Goal: Task Accomplishment & Management: Manage account settings

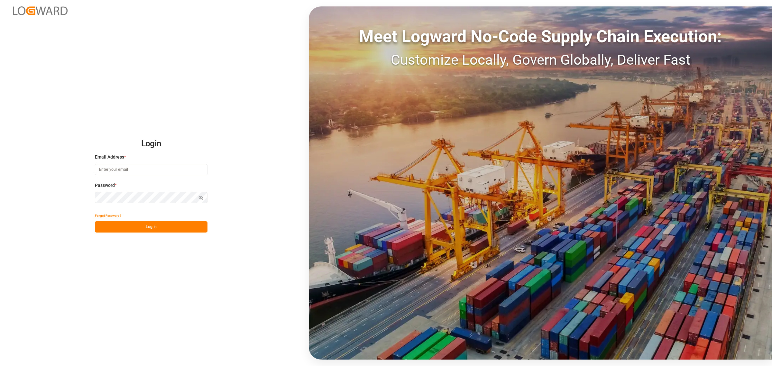
click at [172, 171] on input at bounding box center [151, 169] width 113 height 11
type input "[PERSON_NAME][EMAIL_ADDRESS][PERSON_NAME][DOMAIN_NAME]"
click at [182, 221] on div "Login Email Address * elsie.sanchez@leschaco.com Password * Show password Forgo…" at bounding box center [386, 183] width 772 height 366
click at [188, 221] on button "Log In" at bounding box center [151, 226] width 113 height 11
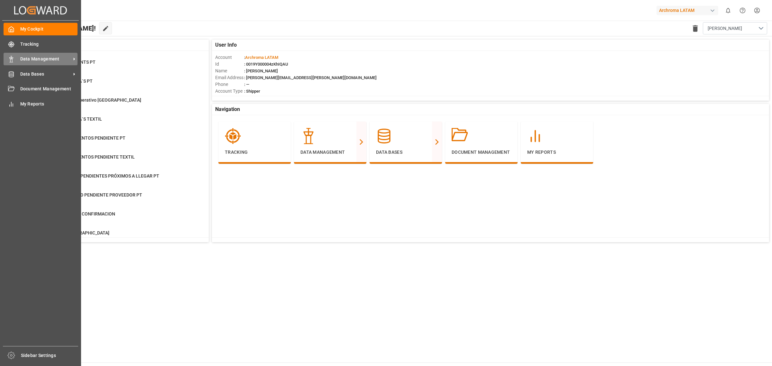
click at [39, 53] on div "Data Management Data Management" at bounding box center [41, 59] width 74 height 13
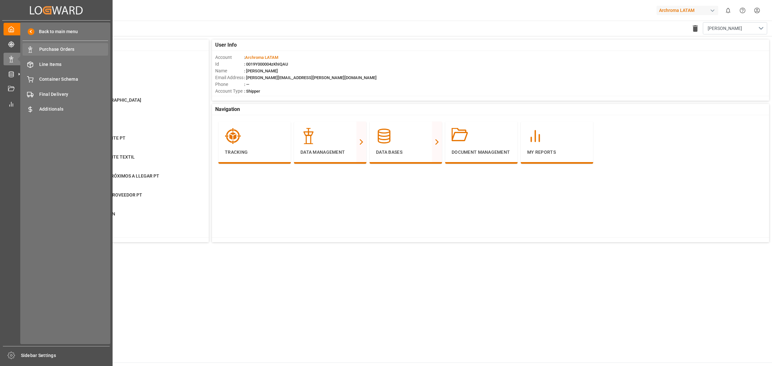
click at [85, 48] on span "Purchase Orders" at bounding box center [73, 49] width 69 height 7
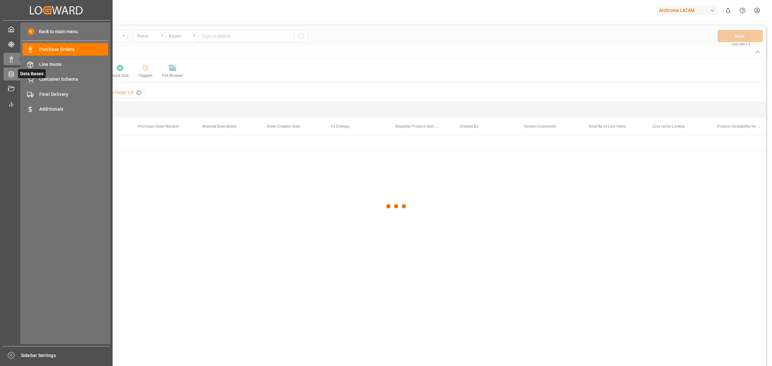
click at [14, 77] on icon at bounding box center [11, 74] width 6 height 6
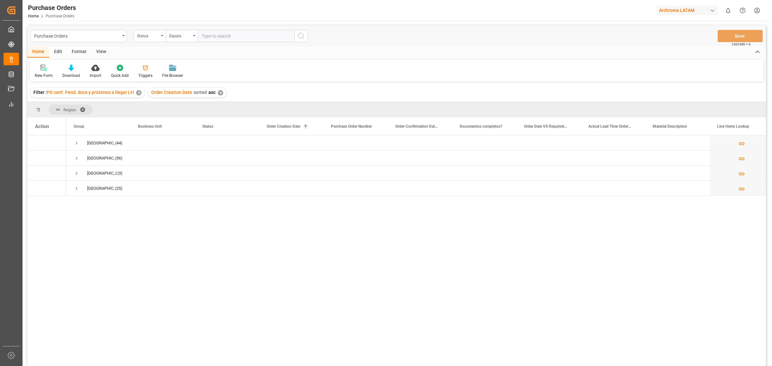
click at [140, 91] on div "✕" at bounding box center [138, 92] width 5 height 5
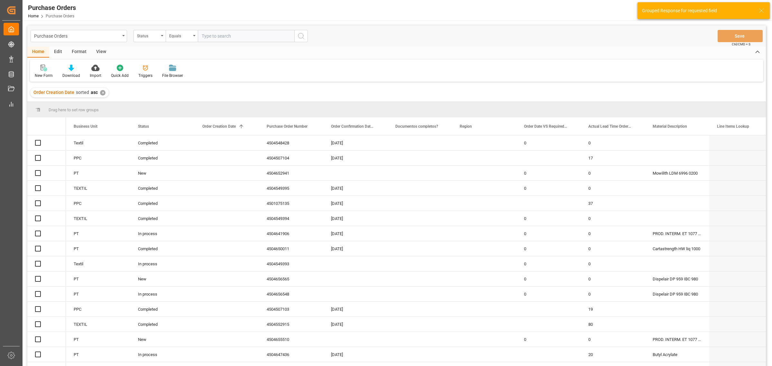
click at [102, 93] on div "✕" at bounding box center [102, 92] width 5 height 5
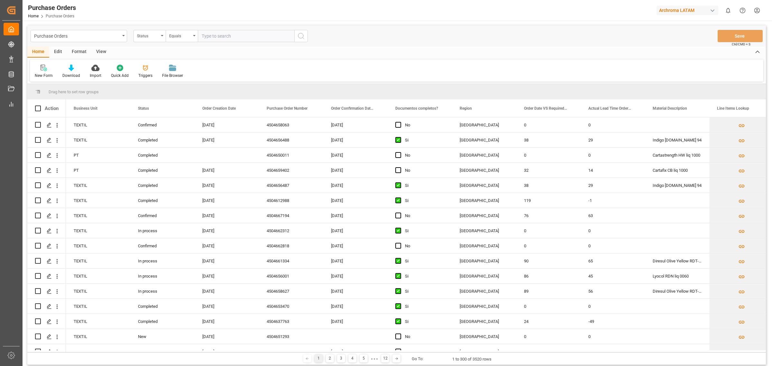
click at [248, 60] on div "New Form Download Import Quick Add Triggers File Browser" at bounding box center [396, 71] width 733 height 22
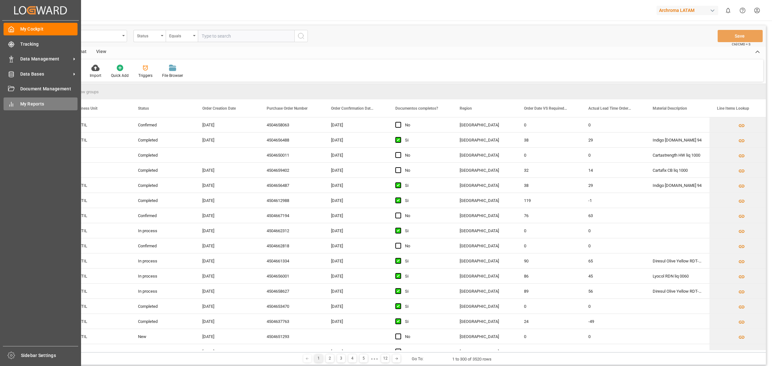
click at [21, 102] on span "My Reports" at bounding box center [49, 104] width 58 height 7
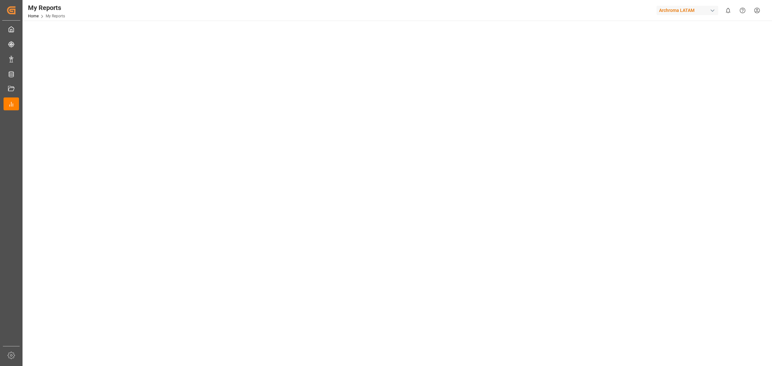
scroll to position [80, 0]
click at [489, 221] on tableau-viz at bounding box center [397, 221] width 738 height 499
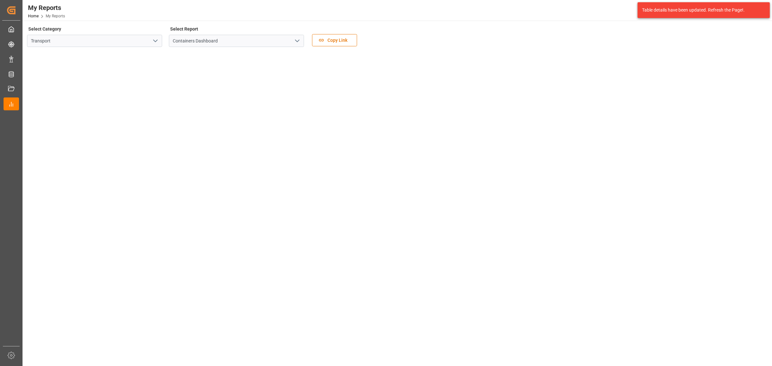
scroll to position [0, 0]
click at [514, 209] on tableau-viz at bounding box center [397, 302] width 738 height 499
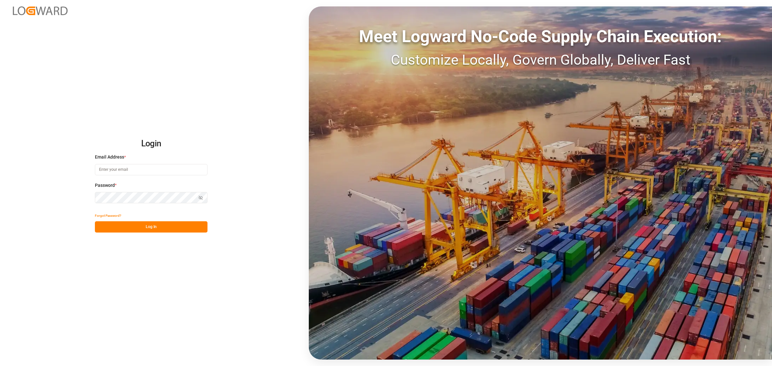
drag, startPoint x: 129, startPoint y: 171, endPoint x: 133, endPoint y: 164, distance: 7.2
click at [130, 170] on input at bounding box center [151, 169] width 113 height 11
type input "[PERSON_NAME][EMAIL_ADDRESS][PERSON_NAME][DOMAIN_NAME]"
click at [134, 227] on button "Log In" at bounding box center [151, 226] width 113 height 11
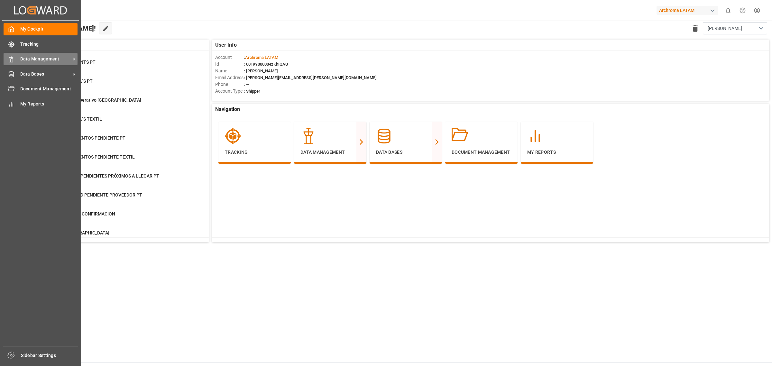
click at [26, 53] on div "Data Management Data Management" at bounding box center [41, 59] width 74 height 13
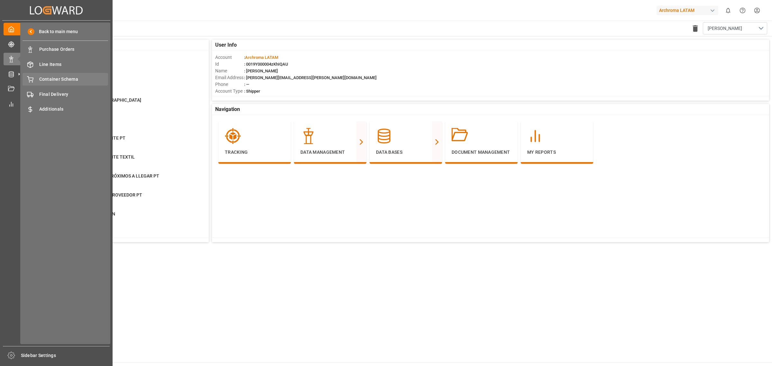
click at [60, 83] on div "Container Schema Container Schema" at bounding box center [66, 79] width 86 height 13
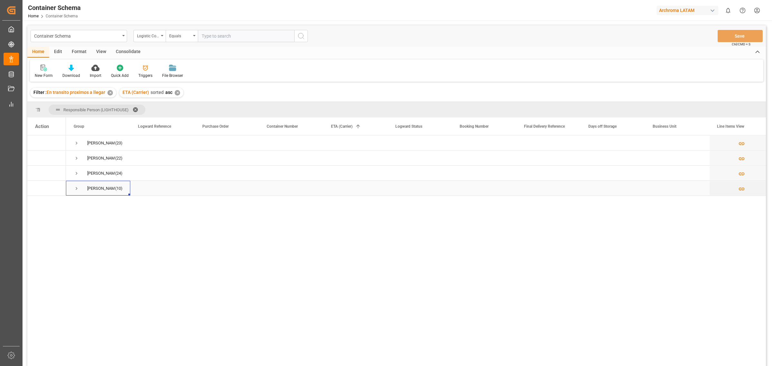
click at [77, 189] on span "Press SPACE to select this row." at bounding box center [77, 189] width 6 height 6
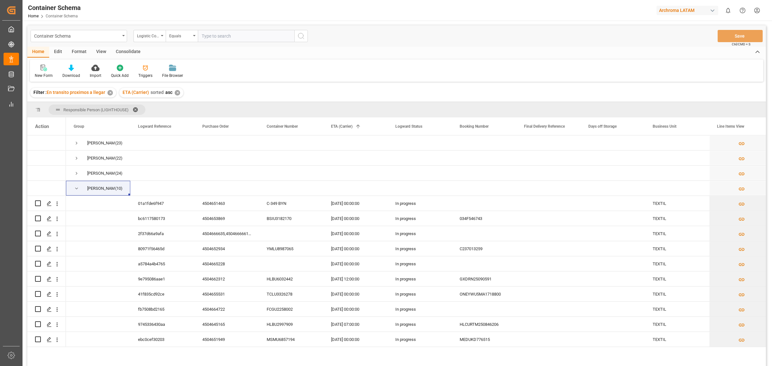
click at [110, 92] on div "✕" at bounding box center [109, 92] width 5 height 5
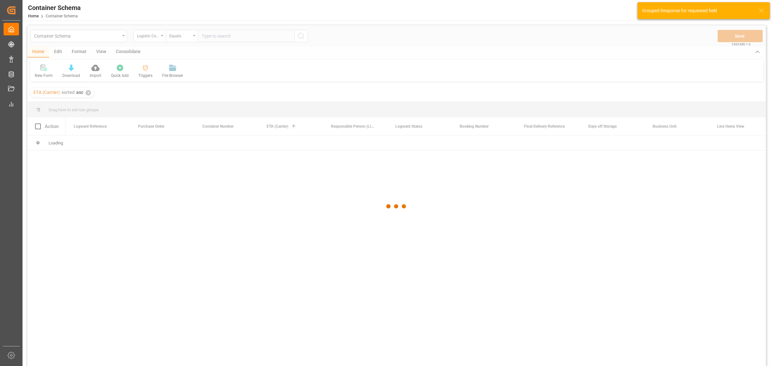
click at [87, 94] on div at bounding box center [396, 206] width 739 height 362
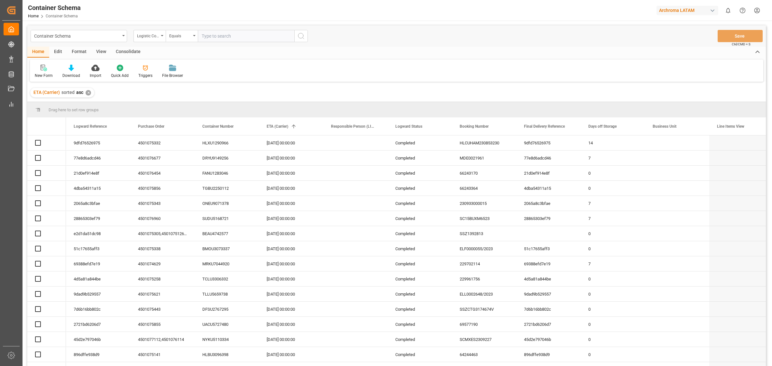
click at [87, 94] on div "✕" at bounding box center [88, 92] width 5 height 5
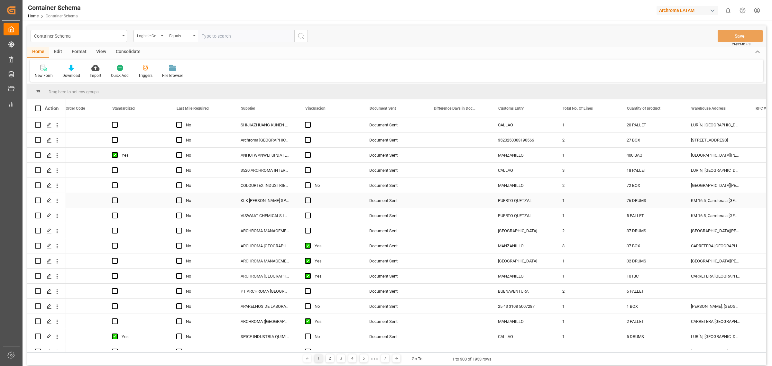
scroll to position [0, 1827]
drag, startPoint x: 518, startPoint y: 110, endPoint x: 319, endPoint y: 11, distance: 221.8
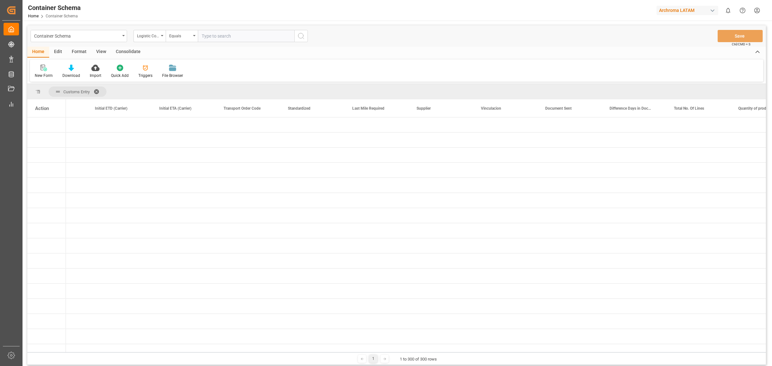
scroll to position [0, 0]
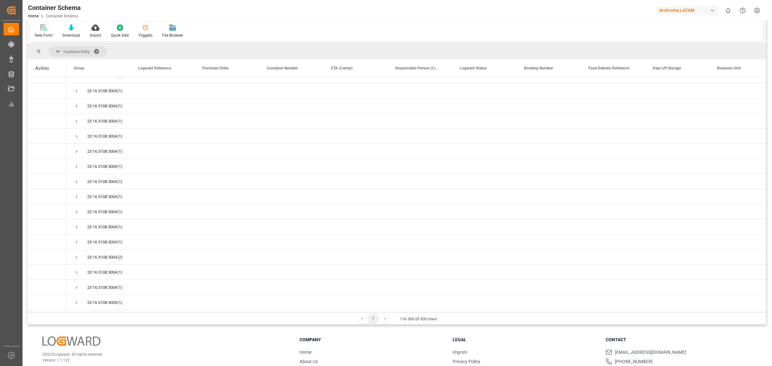
click at [384, 320] on icon at bounding box center [385, 319] width 4 height 4
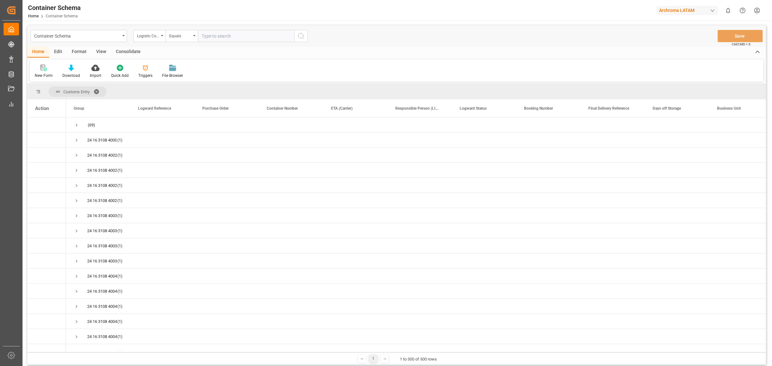
click at [97, 91] on span at bounding box center [99, 92] width 10 height 6
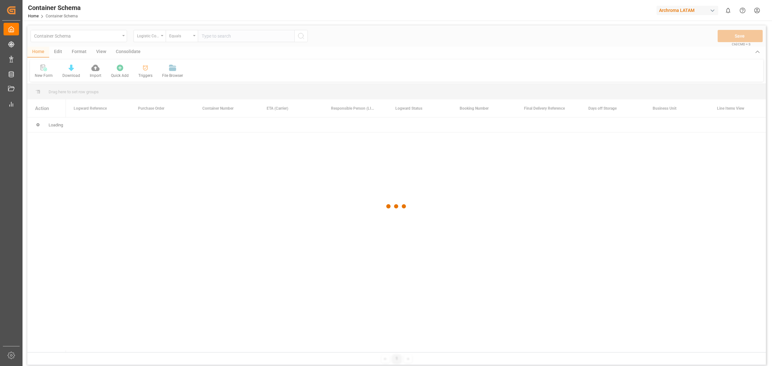
click at [142, 32] on div at bounding box center [396, 206] width 739 height 362
click at [147, 33] on div at bounding box center [396, 206] width 739 height 362
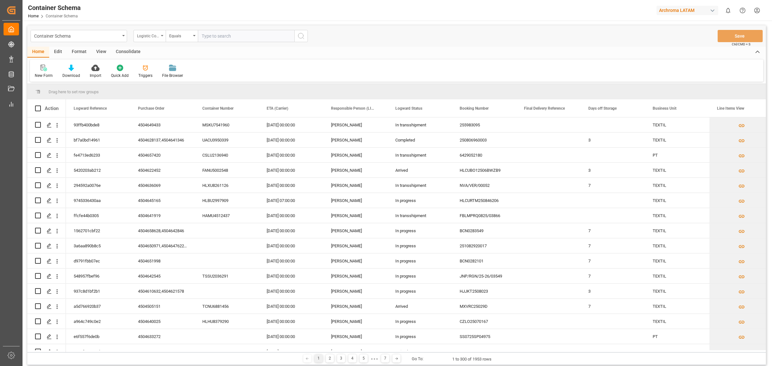
click at [161, 38] on div "Logistic Coordinator Reference Number" at bounding box center [149, 36] width 32 height 12
type input "cust"
click at [206, 68] on div "Customs Entry" at bounding box center [182, 66] width 96 height 14
click at [225, 35] on input "text" at bounding box center [246, 36] width 97 height 12
type input "TECUN UMAN"
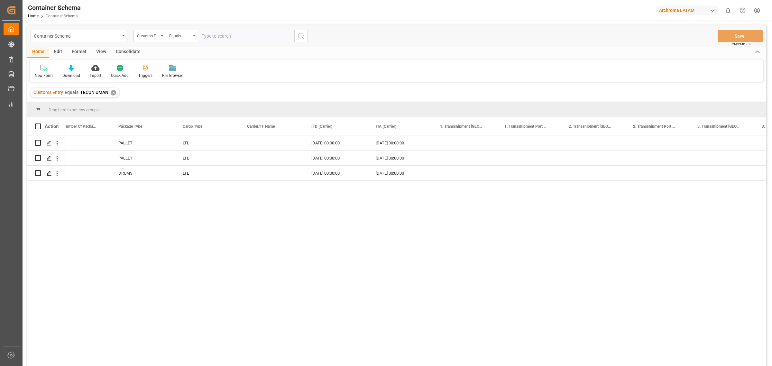
scroll to position [0, 905]
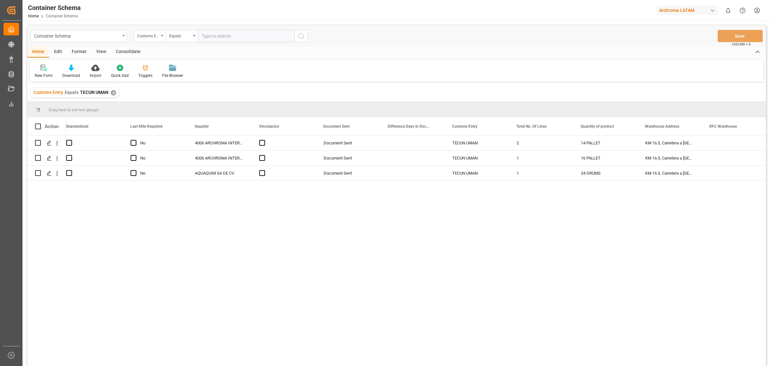
click at [460, 208] on div "No 4006 ARCHROMA INTERNATIONAL DE MEXI Document Sent TECUN UMAN 2 14 PALLET KM …" at bounding box center [416, 252] width 700 height 235
click at [269, 247] on div "No 4006 ARCHROMA INTERNATIONAL DE MEXI Document Sent TECUN UMAN 2 14 PALLET KM …" at bounding box center [416, 252] width 700 height 235
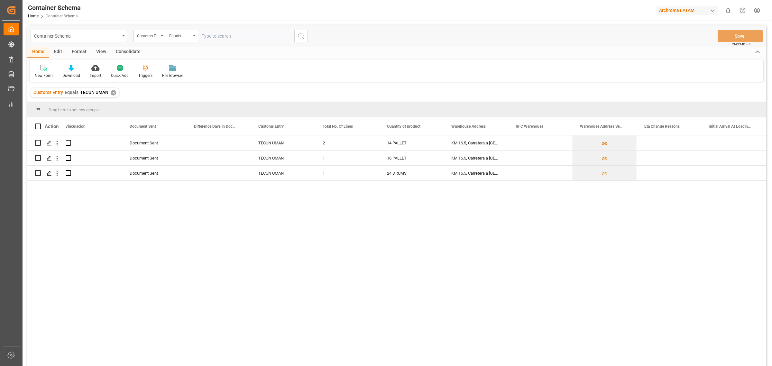
click at [303, 226] on div "TECUN UMAN 2 14 PALLET KM 16.5, Carretera a El Salvador , Cruce a Pavón Fraijan…" at bounding box center [416, 252] width 700 height 235
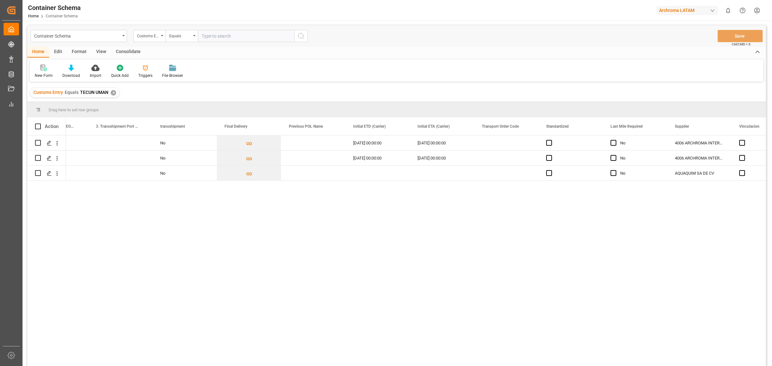
click at [309, 102] on div "Drag here to set row groups" at bounding box center [396, 109] width 739 height 15
click at [118, 39] on div "Container Schema" at bounding box center [77, 36] width 86 height 8
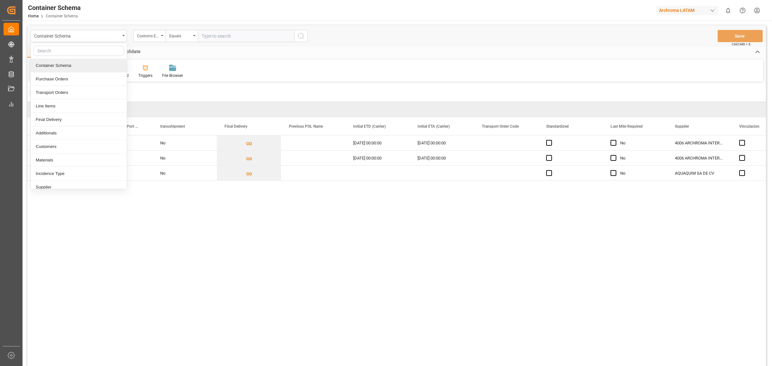
click at [101, 66] on div "Container Schema" at bounding box center [79, 66] width 96 height 14
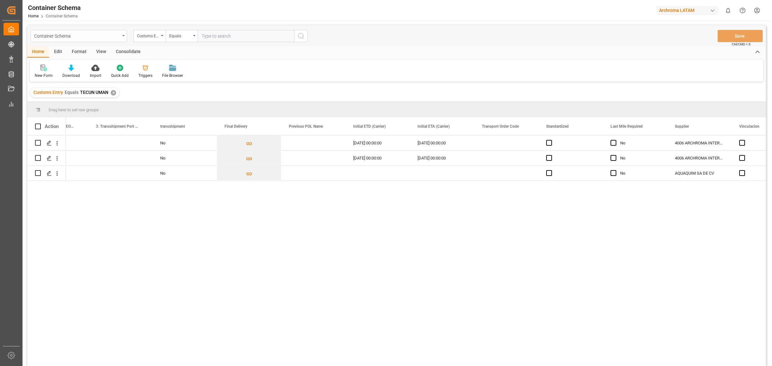
click at [105, 38] on div "Container Schema" at bounding box center [77, 36] width 86 height 8
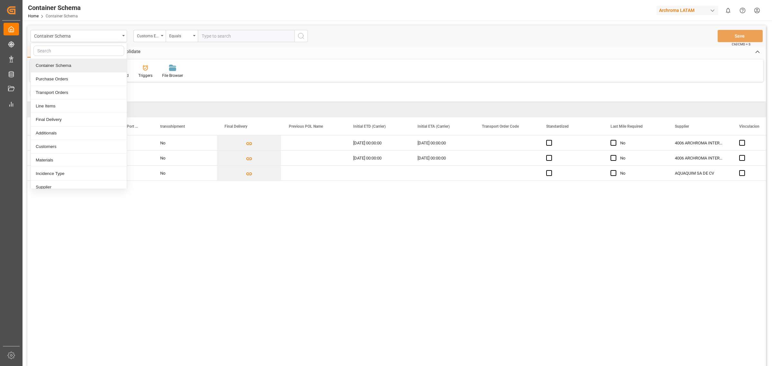
click at [273, 92] on div "Customs Entry Equals TECUN UMAN ✕" at bounding box center [396, 93] width 739 height 18
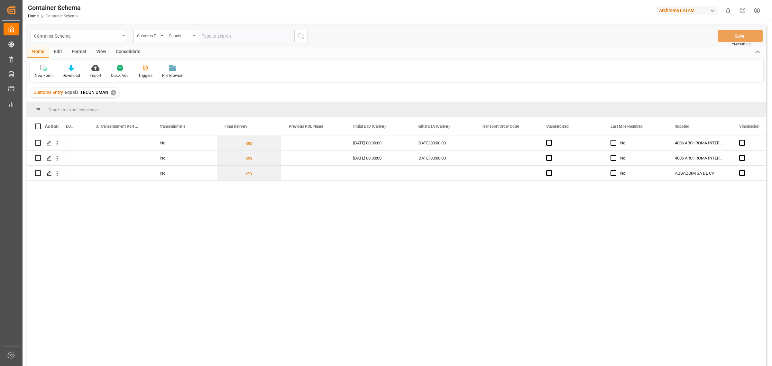
click at [121, 36] on div "Container Schema" at bounding box center [79, 36] width 97 height 12
click at [75, 105] on div "Line Items" at bounding box center [79, 106] width 96 height 14
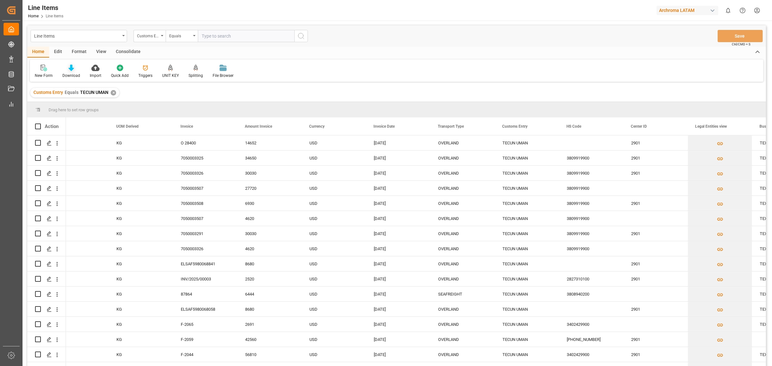
click at [76, 74] on div "Download" at bounding box center [71, 76] width 18 height 6
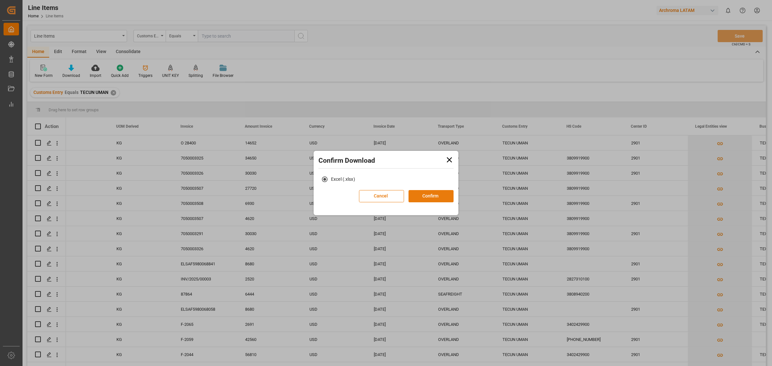
click at [421, 198] on button "Confirm" at bounding box center [431, 196] width 45 height 12
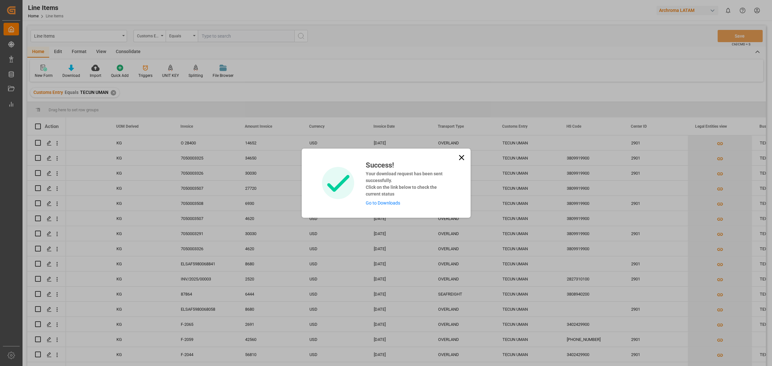
click at [462, 158] on icon at bounding box center [461, 157] width 9 height 9
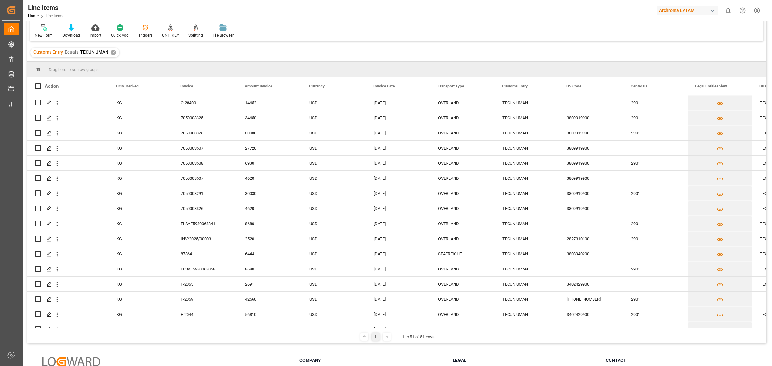
click at [751, 11] on html "Created by potrace 1.15, written by Peter Selinger 2001-2017 Created by potrace…" at bounding box center [386, 183] width 772 height 366
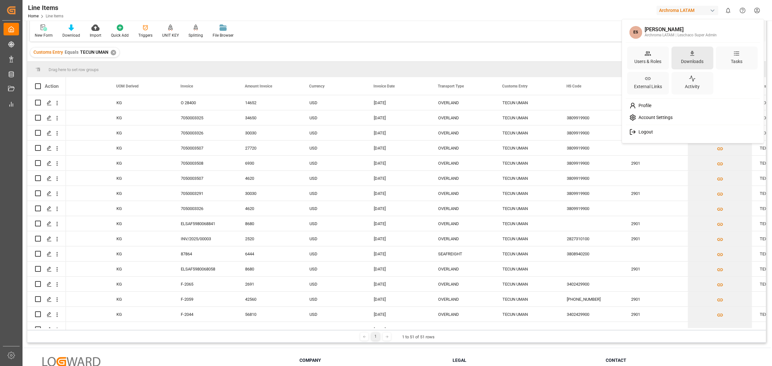
click at [701, 63] on div "Downloads" at bounding box center [692, 61] width 25 height 9
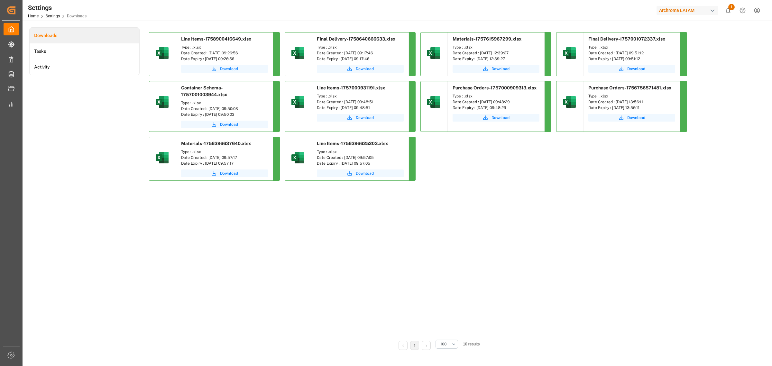
click at [250, 70] on button "Download" at bounding box center [224, 69] width 87 height 8
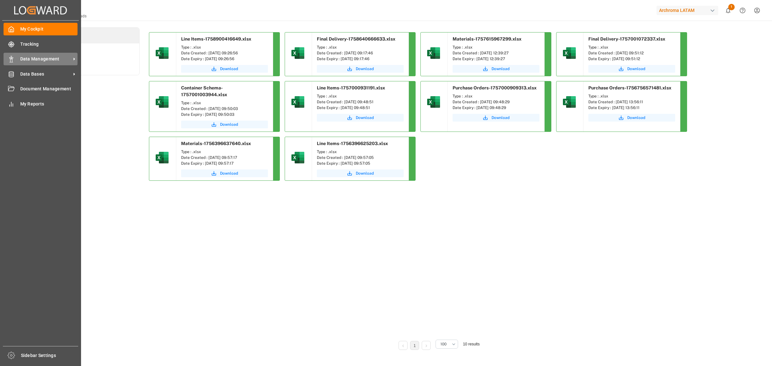
click at [36, 59] on span "Data Management" at bounding box center [45, 59] width 51 height 7
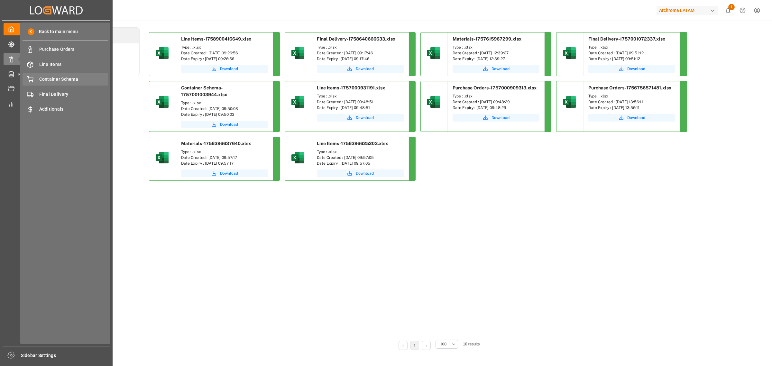
click at [82, 78] on span "Container Schema" at bounding box center [73, 79] width 69 height 7
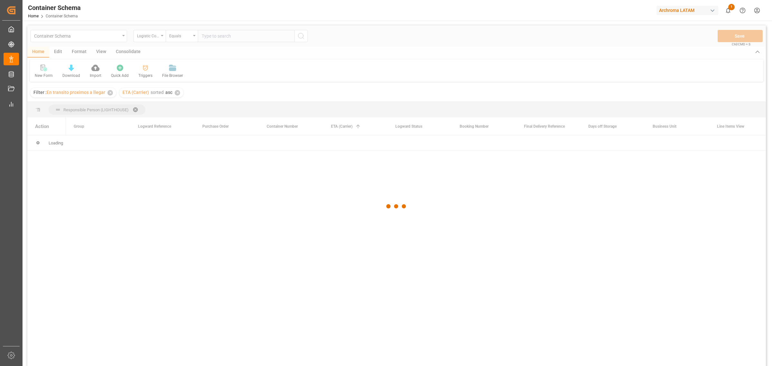
click at [59, 52] on div at bounding box center [396, 206] width 739 height 362
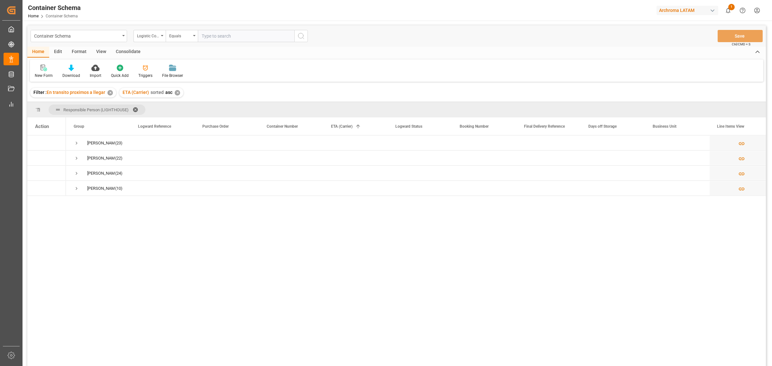
click at [59, 52] on div "Edit" at bounding box center [58, 52] width 18 height 11
click at [118, 73] on div "Configuration" at bounding box center [110, 76] width 24 height 6
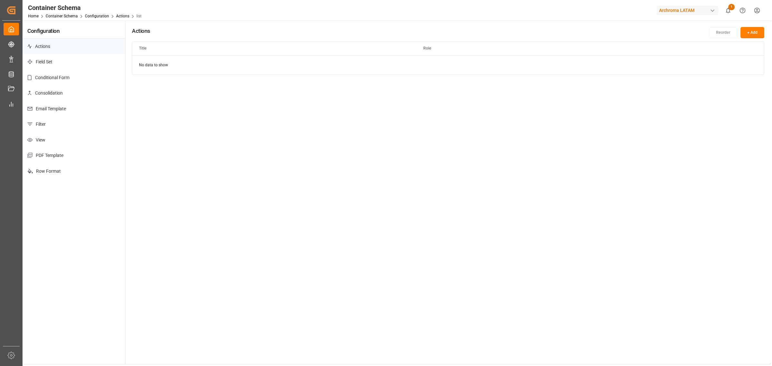
click at [94, 108] on p "Email Template" at bounding box center [74, 109] width 103 height 16
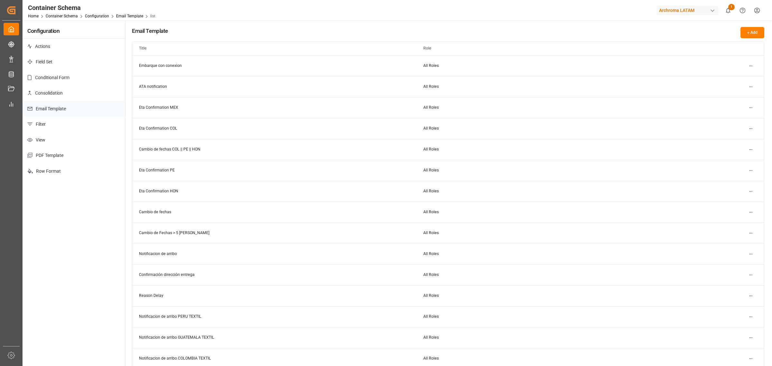
click at [62, 244] on div "Configuration Actions Field Set Conditional Form Consolidation Email Template F…" at bounding box center [74, 219] width 103 height 397
click at [77, 257] on div "Configuration Actions Field Set Conditional Form Consolidation Email Template F…" at bounding box center [74, 219] width 103 height 397
click at [84, 208] on div "Configuration Actions Field Set Conditional Form Consolidation Email Template F…" at bounding box center [74, 219] width 103 height 397
click at [87, 209] on div "Configuration Actions Field Set Conditional Form Consolidation Email Template F…" at bounding box center [74, 219] width 103 height 397
click at [92, 76] on p "Conditional Form" at bounding box center [74, 78] width 103 height 16
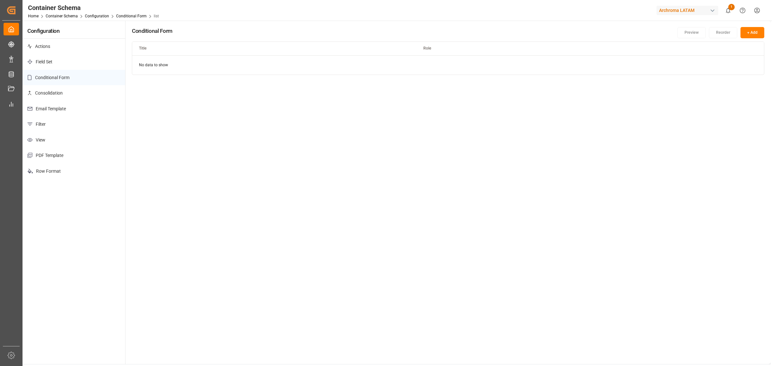
click at [79, 47] on p "Actions" at bounding box center [74, 47] width 103 height 16
click at [99, 62] on p "Field Set" at bounding box center [74, 62] width 103 height 16
click at [73, 75] on p "Conditional Form" at bounding box center [74, 78] width 103 height 16
click at [89, 16] on link "Configuration" at bounding box center [97, 16] width 24 height 5
click at [76, 15] on link "Container Schema" at bounding box center [62, 16] width 32 height 5
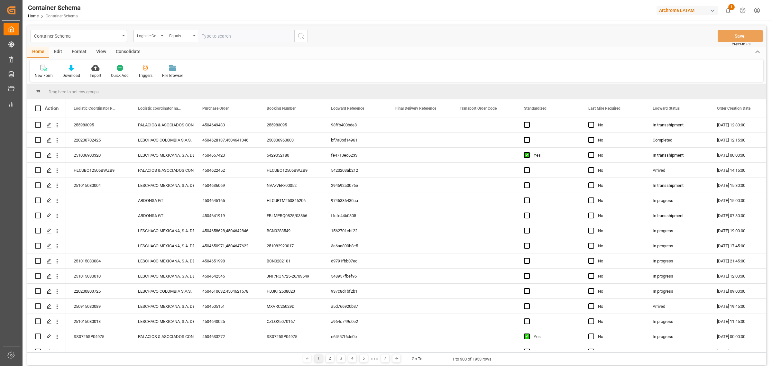
click at [60, 48] on div "Edit" at bounding box center [58, 52] width 18 height 11
click at [254, 65] on div "Bulk Duplicate Bulk Delete Configuration Schema Edit" at bounding box center [396, 71] width 733 height 22
click at [101, 73] on div "Configuration" at bounding box center [110, 76] width 24 height 6
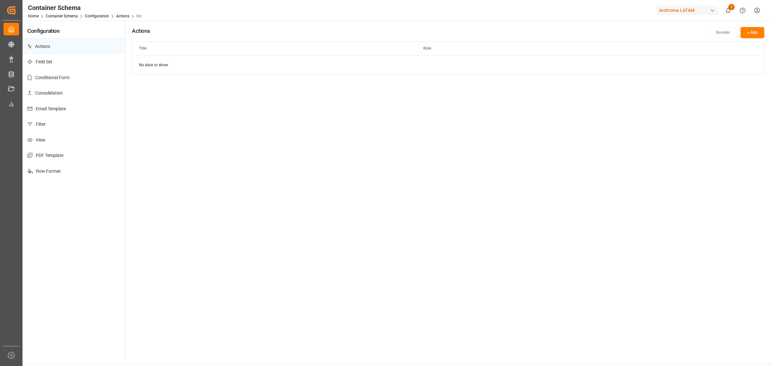
click at [69, 139] on p "View" at bounding box center [74, 140] width 103 height 16
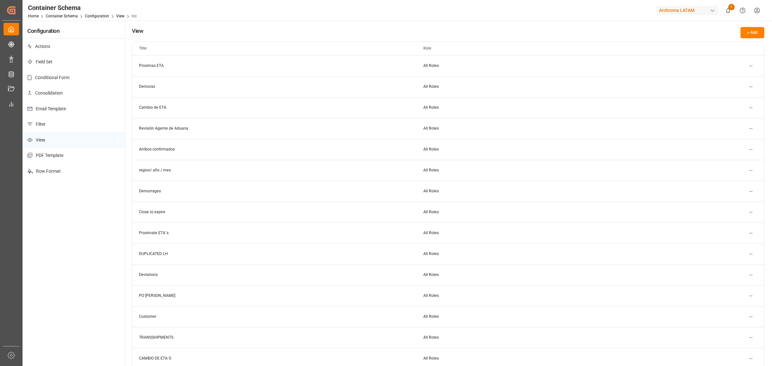
click at [69, 126] on p "Filter" at bounding box center [74, 124] width 103 height 16
click at [74, 110] on p "Email Template" at bounding box center [74, 109] width 103 height 16
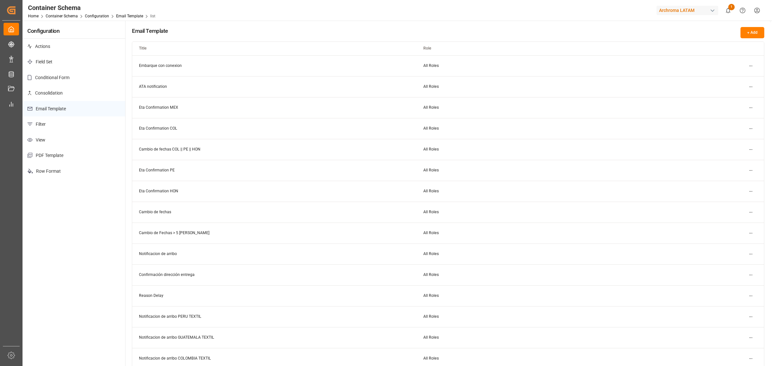
click at [85, 88] on p "Consolidation" at bounding box center [74, 93] width 103 height 16
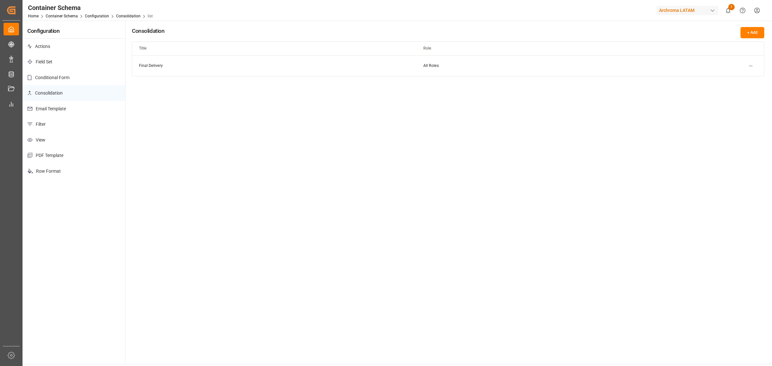
click at [94, 77] on p "Conditional Form" at bounding box center [74, 78] width 103 height 16
click at [759, 11] on html "Created by potrace 1.15, written by [PERSON_NAME] [DATE]-[DATE] Created by potr…" at bounding box center [386, 183] width 772 height 366
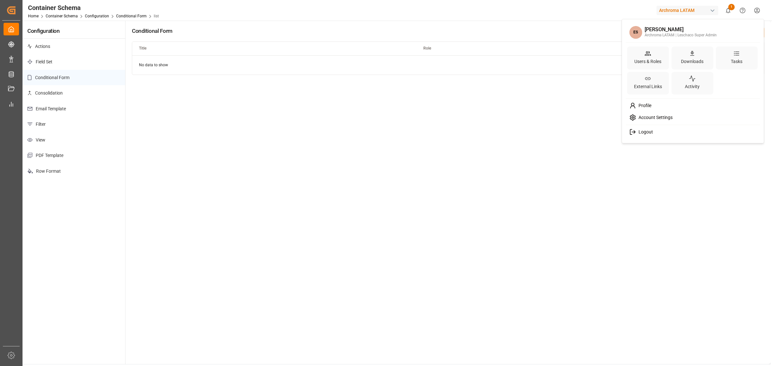
click at [652, 115] on span "Account Settings" at bounding box center [654, 118] width 37 height 6
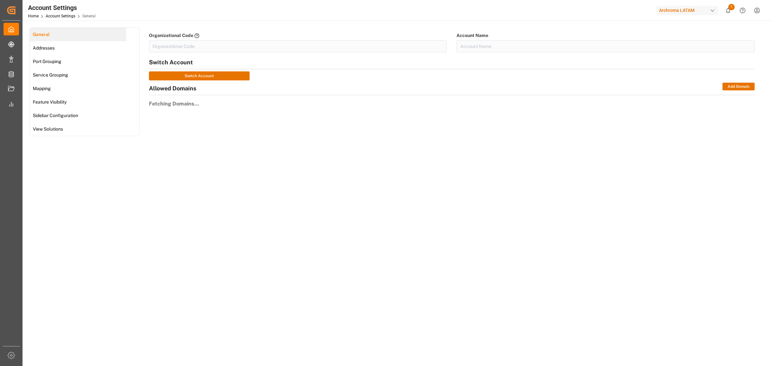
type input "ArchMexic-N1L7"
type input "Archroma LATAM"
click at [78, 77] on link "Service Grouping" at bounding box center [78, 75] width 97 height 14
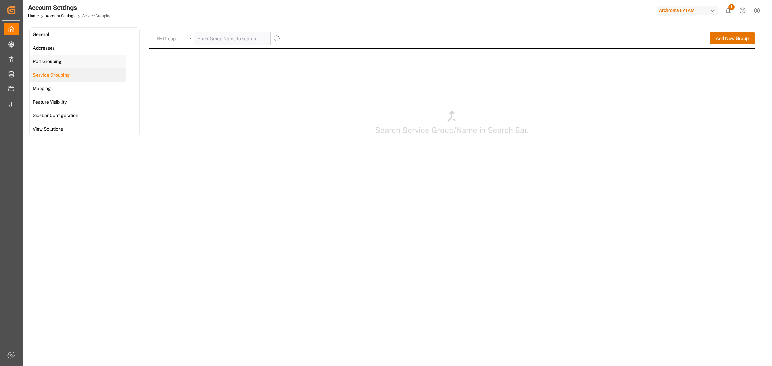
click at [76, 65] on link "Port Grouping" at bounding box center [78, 62] width 97 height 14
click at [78, 50] on link "Addresses" at bounding box center [78, 48] width 97 height 14
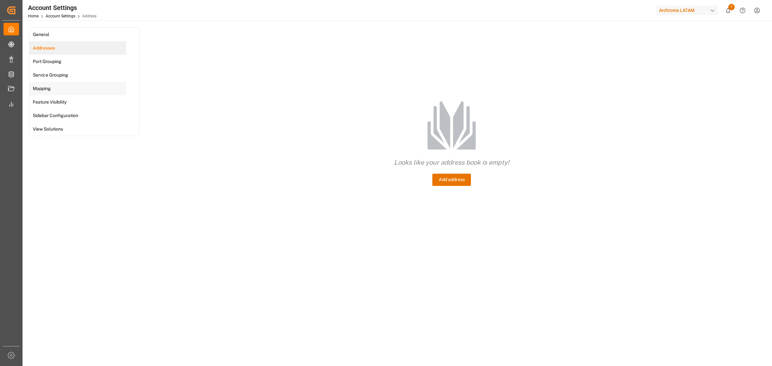
click at [79, 86] on link "Mapping" at bounding box center [78, 89] width 97 height 14
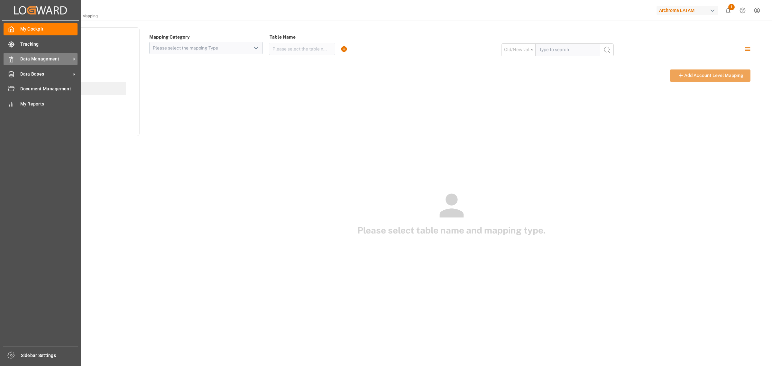
click at [28, 58] on span "Data Management" at bounding box center [45, 59] width 51 height 7
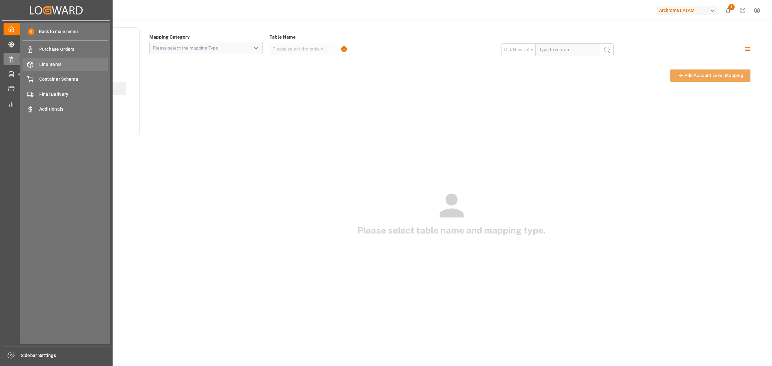
click at [73, 67] on span "Line Items" at bounding box center [73, 64] width 69 height 7
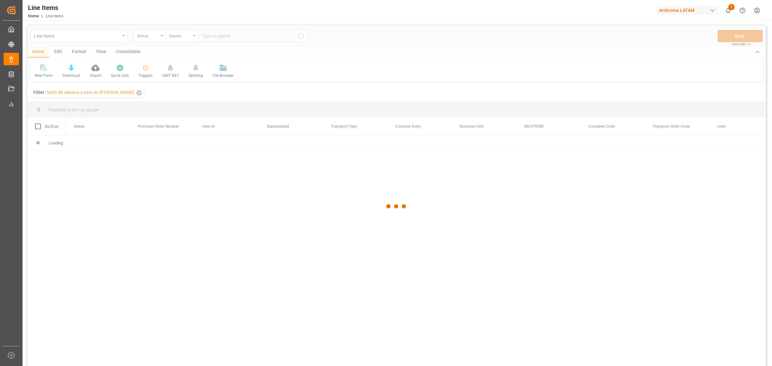
click at [53, 50] on div at bounding box center [396, 206] width 739 height 362
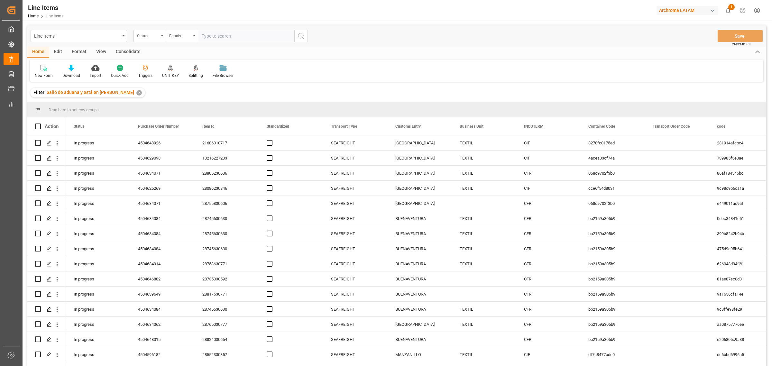
click at [55, 48] on div "Edit" at bounding box center [58, 52] width 18 height 11
click at [133, 72] on div "Configuration" at bounding box center [133, 71] width 34 height 14
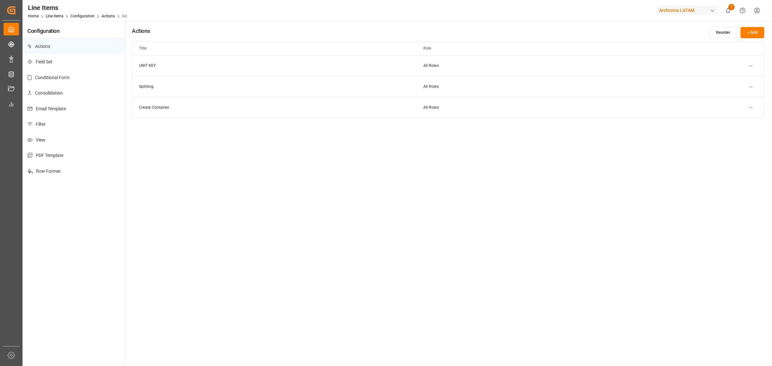
click at [81, 74] on p "Conditional Form" at bounding box center [74, 78] width 103 height 16
click at [75, 91] on p "Consolidation" at bounding box center [74, 93] width 103 height 16
click at [747, 88] on html "Created by potrace 1.15, written by Peter Selinger 2001-2017 Created by potrace…" at bounding box center [386, 183] width 772 height 366
click at [741, 100] on div "Edit" at bounding box center [739, 99] width 33 height 9
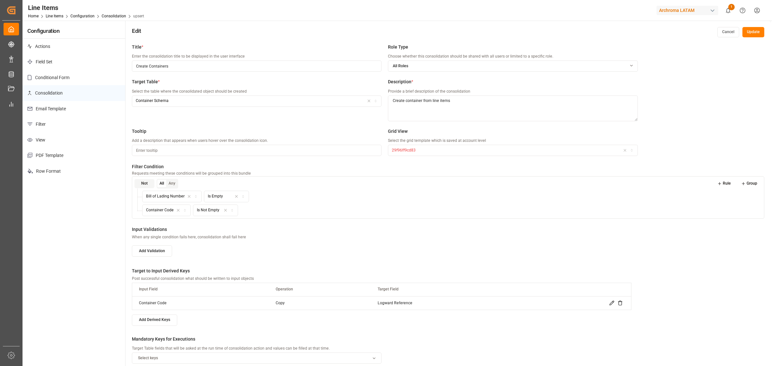
click at [732, 34] on button "Cancel" at bounding box center [728, 32] width 22 height 10
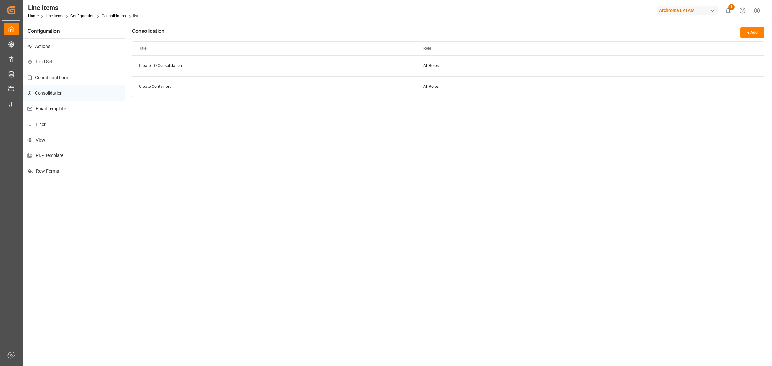
click at [752, 65] on html "Created by potrace 1.15, written by Peter Selinger 2001-2017 Created by potrace…" at bounding box center [386, 183] width 772 height 366
click at [747, 76] on div "Edit" at bounding box center [739, 78] width 33 height 9
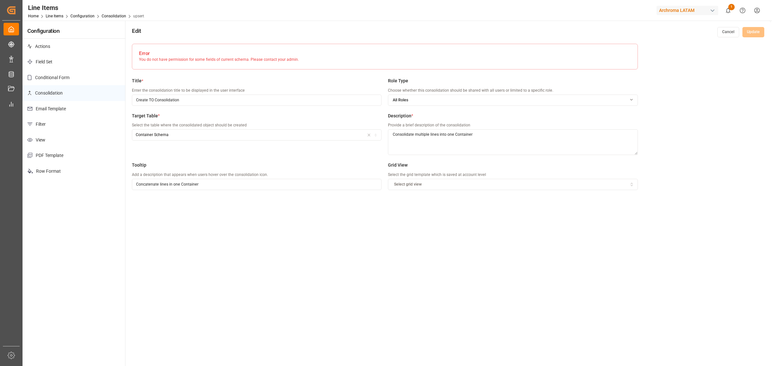
click at [736, 32] on button "Cancel" at bounding box center [728, 32] width 22 height 10
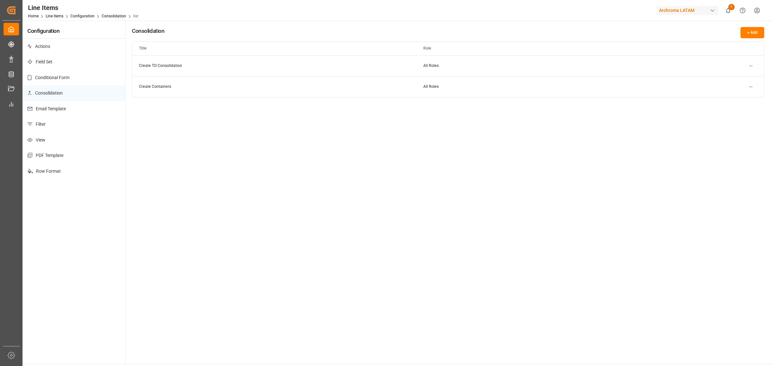
click at [78, 78] on p "Conditional Form" at bounding box center [74, 78] width 103 height 16
click at [83, 61] on p "Field Set" at bounding box center [74, 62] width 103 height 16
click at [78, 45] on p "Actions" at bounding box center [74, 47] width 103 height 16
click at [747, 108] on html "Created by potrace 1.15, written by Peter Selinger 2001-2017 Created by potrace…" at bounding box center [386, 183] width 772 height 366
click at [731, 119] on small "Edit" at bounding box center [728, 121] width 7 height 4
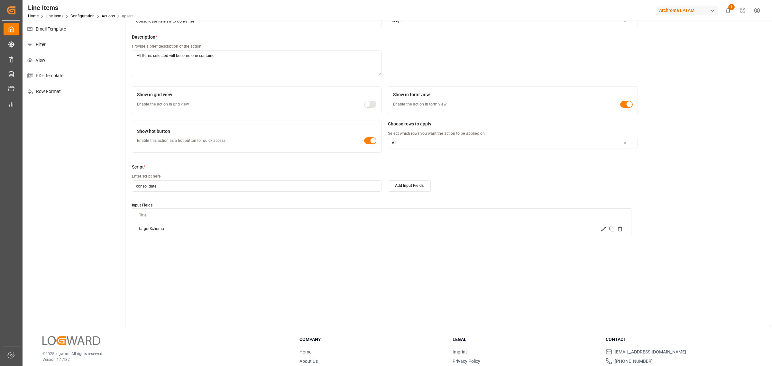
scroll to position [80, 0]
click at [353, 185] on input "consolidate" at bounding box center [257, 185] width 250 height 11
drag, startPoint x: 491, startPoint y: 191, endPoint x: 504, endPoint y: 203, distance: 17.3
click at [492, 191] on div "Add Input Fields" at bounding box center [513, 189] width 250 height 18
click at [602, 228] on icon at bounding box center [603, 228] width 5 height 5
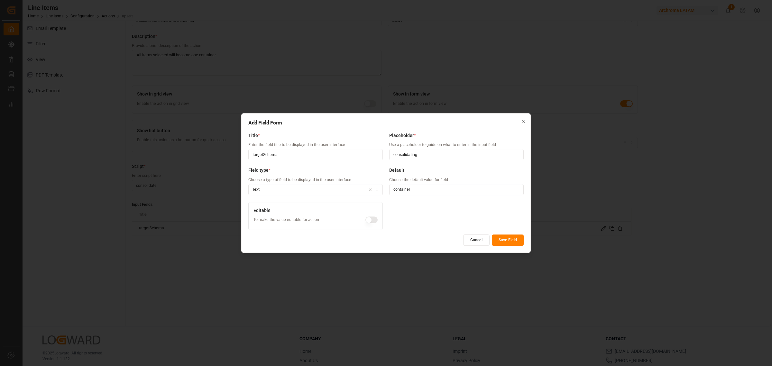
click at [482, 241] on button "Cancel" at bounding box center [476, 240] width 26 height 11
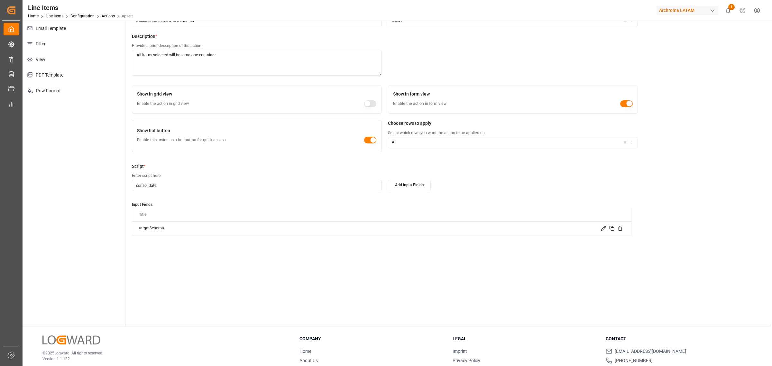
click at [284, 271] on div "Title * Enter the action title to be displayed in the user interface Create Con…" at bounding box center [447, 143] width 645 height 366
click at [343, 273] on div "Title * Enter the action title to be displayed in the user interface Create Con…" at bounding box center [447, 143] width 645 height 366
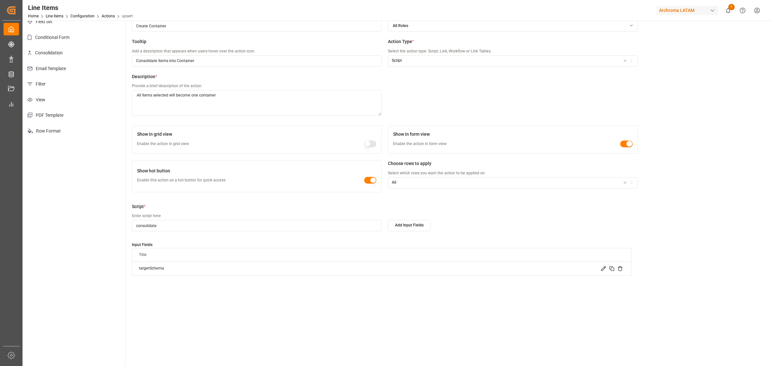
scroll to position [0, 0]
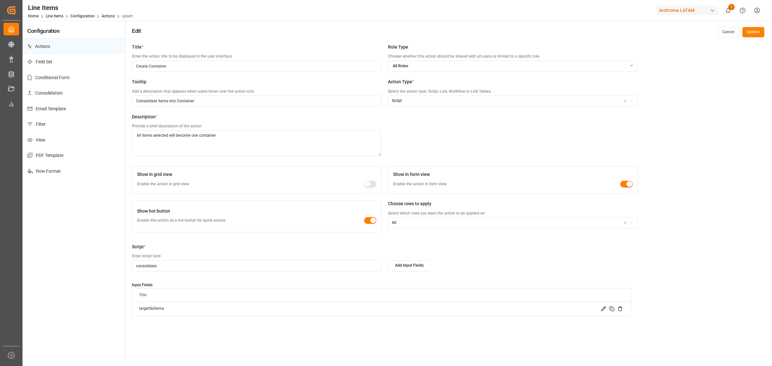
click at [287, 242] on div "Title * Enter the action title to be displayed in the user interface Create Con…" at bounding box center [447, 224] width 645 height 366
click at [367, 267] on input "consolidate" at bounding box center [257, 265] width 250 height 11
click at [408, 265] on button "Add Input Fields" at bounding box center [409, 265] width 43 height 11
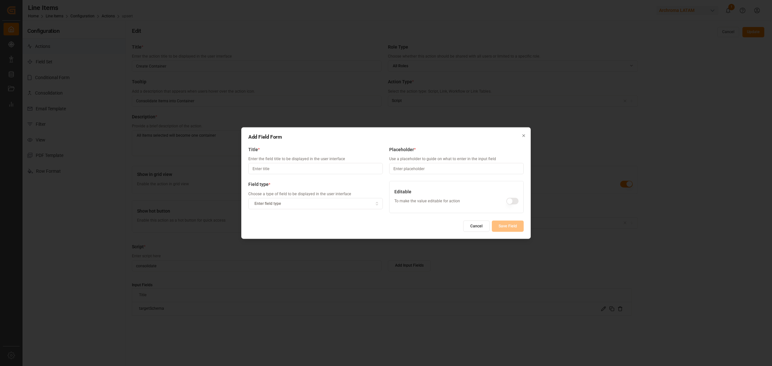
click at [467, 224] on button "Cancel" at bounding box center [476, 225] width 26 height 11
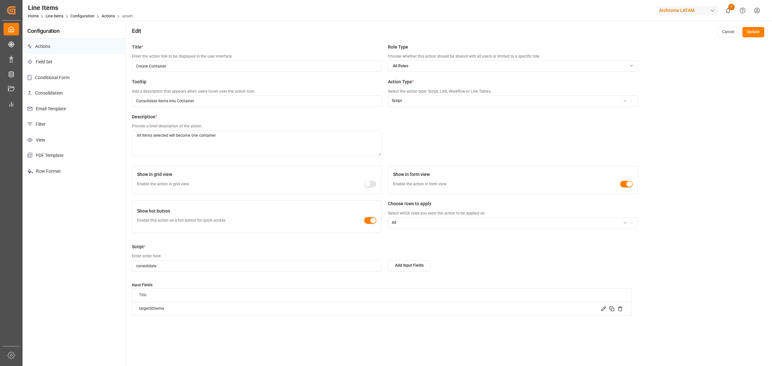
click at [44, 155] on p "PDF Template" at bounding box center [74, 156] width 103 height 16
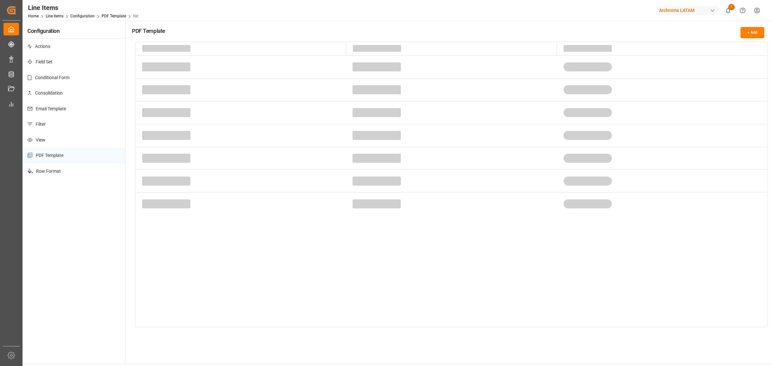
click at [49, 140] on p "View" at bounding box center [74, 140] width 103 height 16
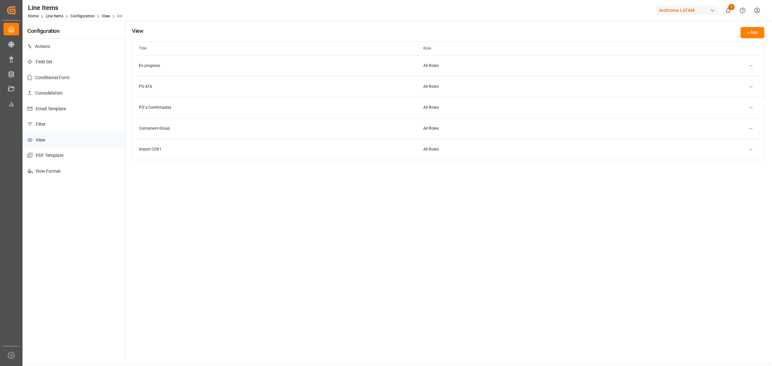
click at [66, 127] on p "Filter" at bounding box center [74, 124] width 103 height 16
click at [76, 108] on p "Email Template" at bounding box center [74, 109] width 103 height 16
click at [78, 92] on p "Consolidation" at bounding box center [74, 93] width 103 height 16
click at [79, 81] on p "Conditional Form" at bounding box center [74, 78] width 103 height 16
click at [79, 60] on p "Field Set" at bounding box center [74, 62] width 103 height 16
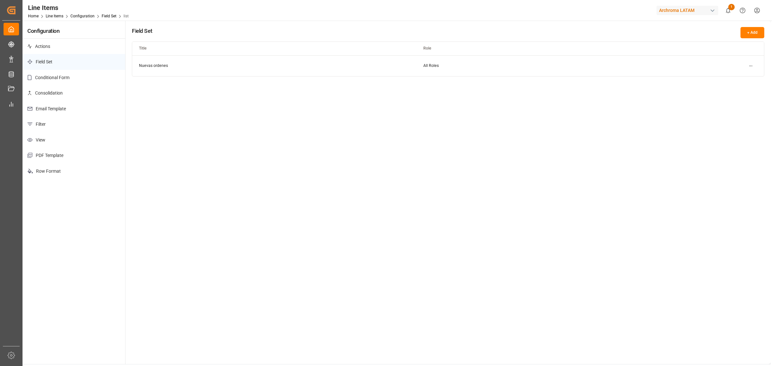
click at [81, 49] on p "Actions" at bounding box center [74, 47] width 103 height 16
click at [750, 87] on html "Created by potrace 1.15, written by Peter Selinger 2001-2017 Created by potrace…" at bounding box center [386, 183] width 772 height 366
click at [727, 101] on small "Edit" at bounding box center [728, 100] width 7 height 4
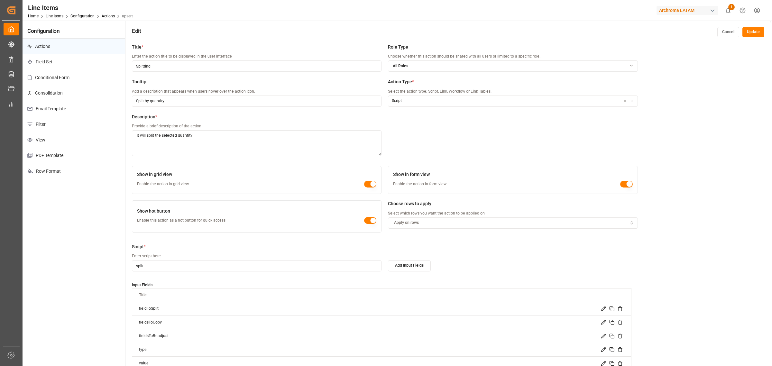
click at [724, 33] on button "Cancel" at bounding box center [728, 32] width 22 height 10
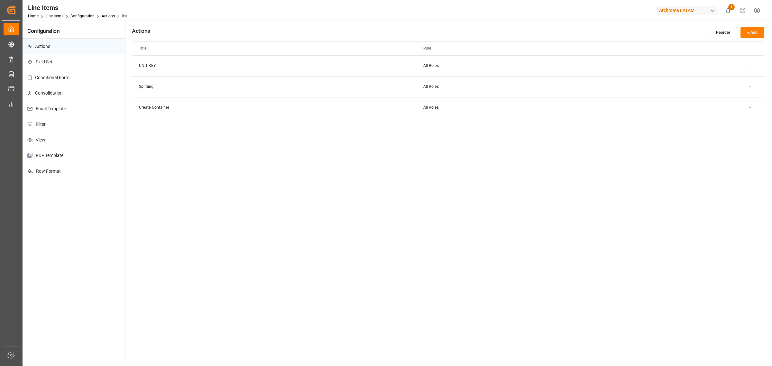
click at [758, 10] on html "Created by potrace 1.15, written by Peter Selinger 2001-2017 Created by potrace…" at bounding box center [386, 183] width 772 height 366
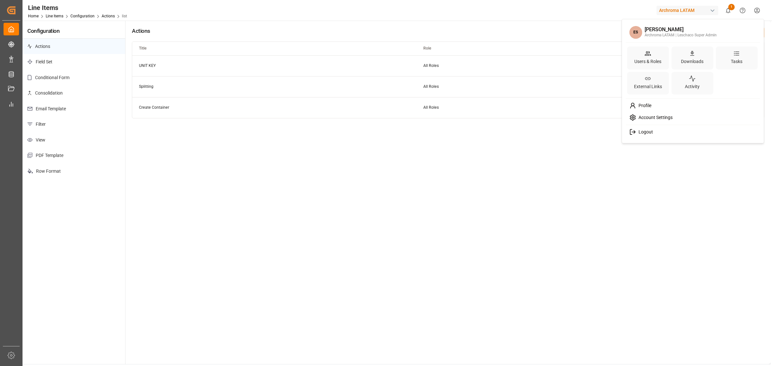
click at [658, 116] on span "Account Settings" at bounding box center [654, 118] width 37 height 6
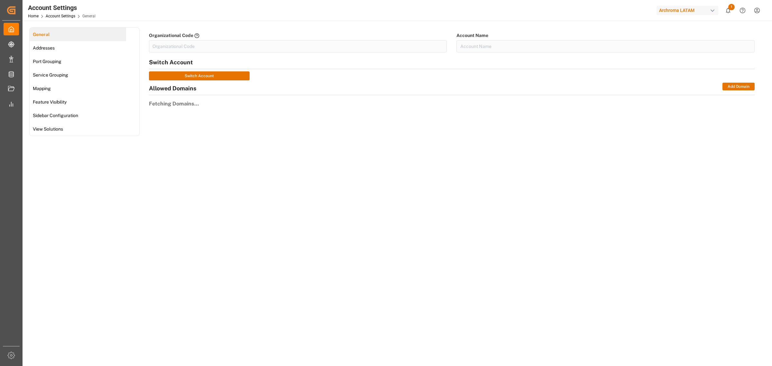
type input "ArchMexic-N1L7"
type input "Archroma LATAM"
click at [87, 124] on link "View Solutions" at bounding box center [78, 129] width 97 height 14
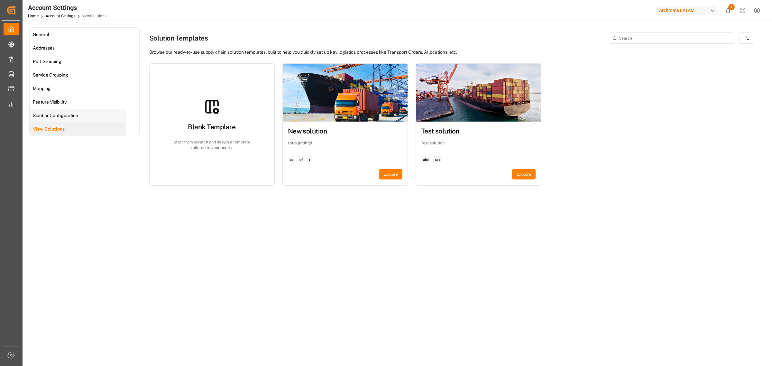
click at [94, 112] on link "Sidebar Configuration" at bounding box center [78, 116] width 97 height 14
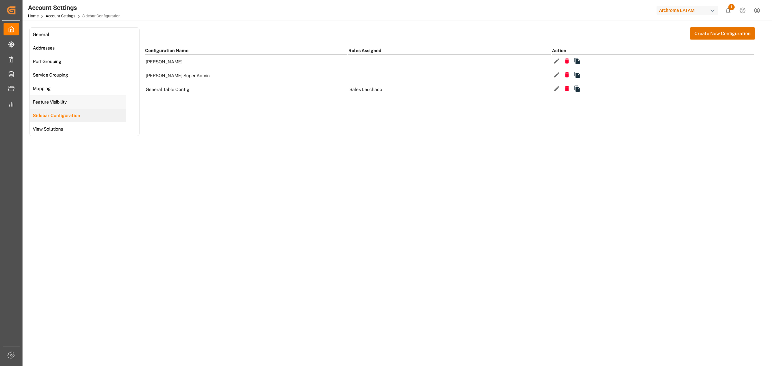
click at [96, 102] on link "Feature Visibility" at bounding box center [78, 102] width 97 height 14
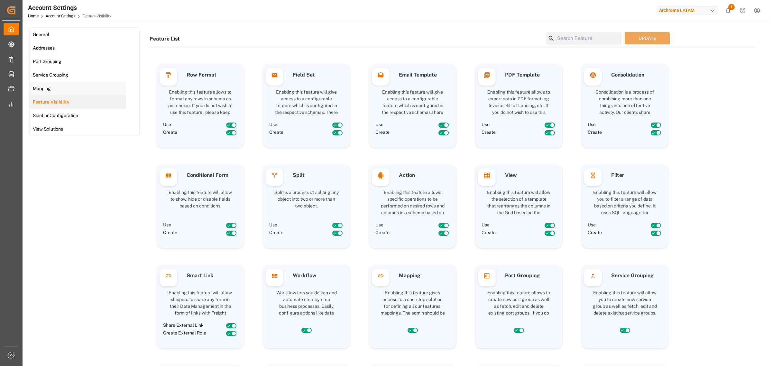
click at [100, 85] on link "Mapping" at bounding box center [78, 89] width 97 height 14
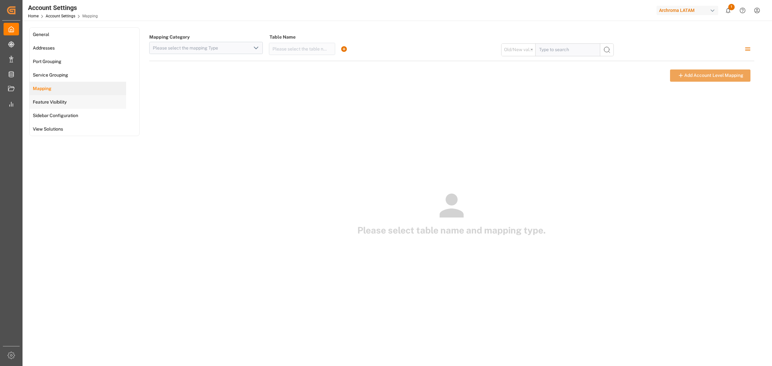
click at [90, 105] on link "Feature Visibility" at bounding box center [78, 102] width 97 height 14
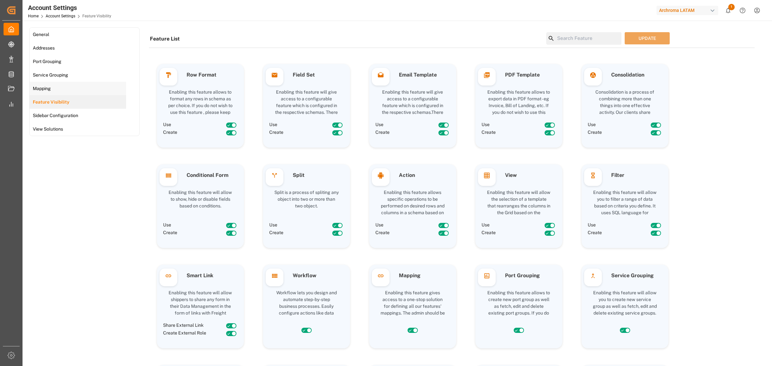
click at [113, 89] on link "Mapping" at bounding box center [78, 89] width 97 height 14
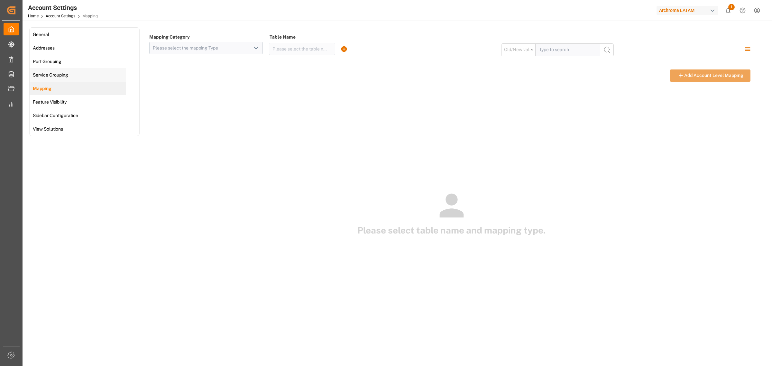
click at [103, 69] on link "Service Grouping" at bounding box center [78, 75] width 97 height 14
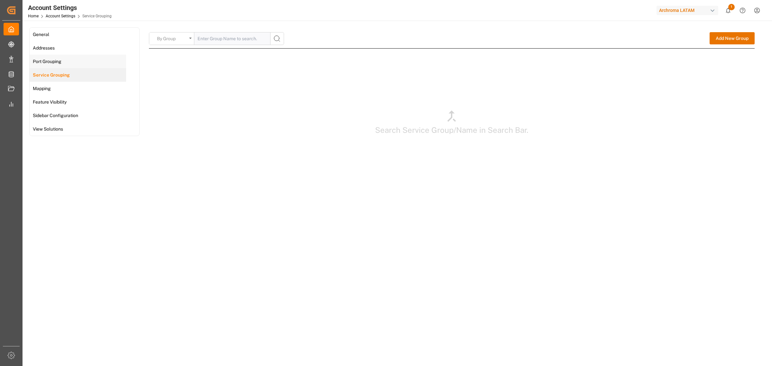
click at [106, 59] on link "Port Grouping" at bounding box center [78, 62] width 97 height 14
click at [107, 49] on link "Addresses" at bounding box center [78, 48] width 97 height 14
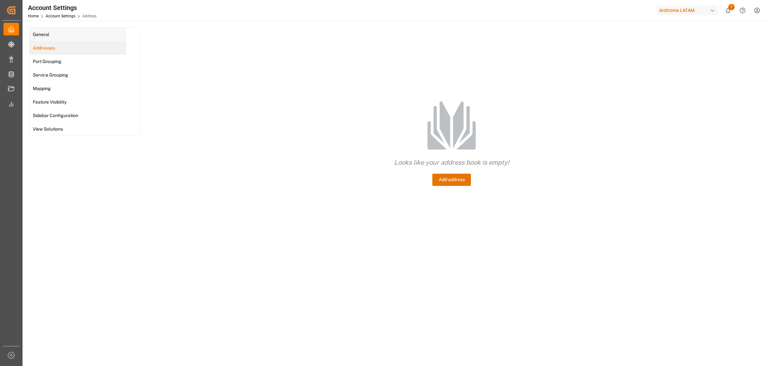
click at [105, 34] on link "General" at bounding box center [78, 35] width 97 height 14
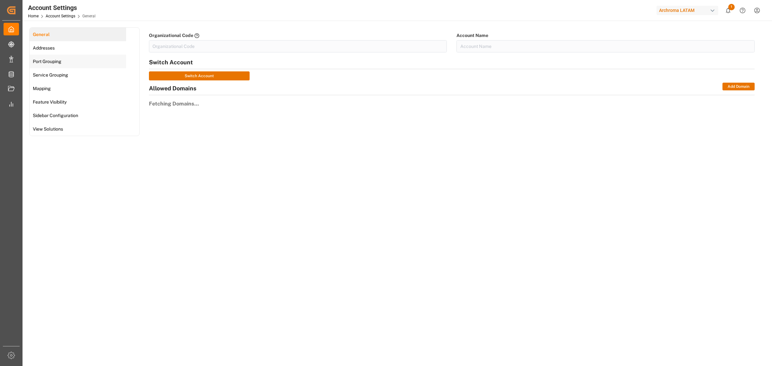
type input "ArchMexic-N1L7"
type input "Archroma LATAM"
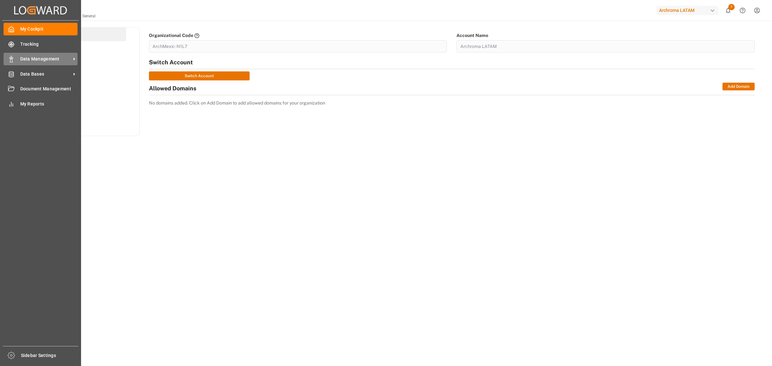
click at [44, 62] on span "Data Management" at bounding box center [45, 59] width 51 height 7
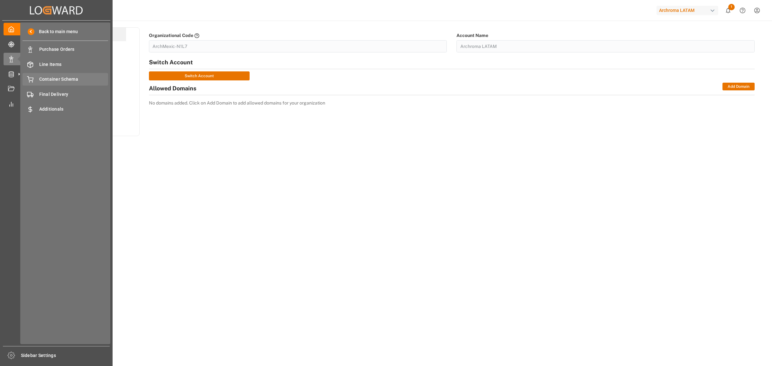
click at [75, 80] on span "Container Schema" at bounding box center [73, 79] width 69 height 7
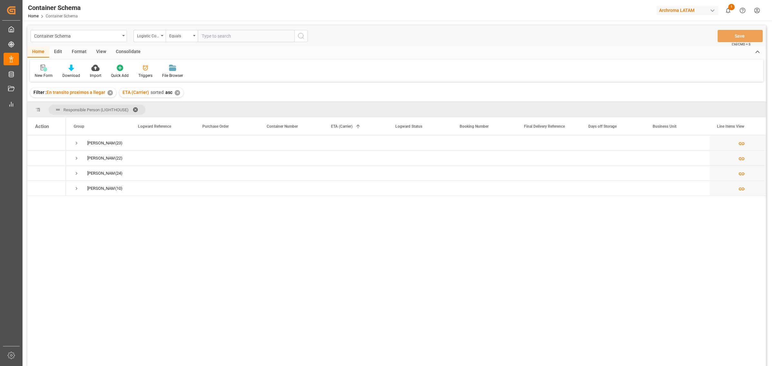
click at [286, 283] on div "Dalia Gutierrez (23) Erika Cervantes (22) Maria Piranquive (24) Valeria Hurtado…" at bounding box center [416, 252] width 700 height 235
click at [202, 274] on div "Dalia Gutierrez (23) Erika Cervantes (22) Maria Piranquive (24) Valeria Hurtado…" at bounding box center [416, 252] width 700 height 235
click at [146, 75] on div "Triggers" at bounding box center [145, 76] width 14 height 6
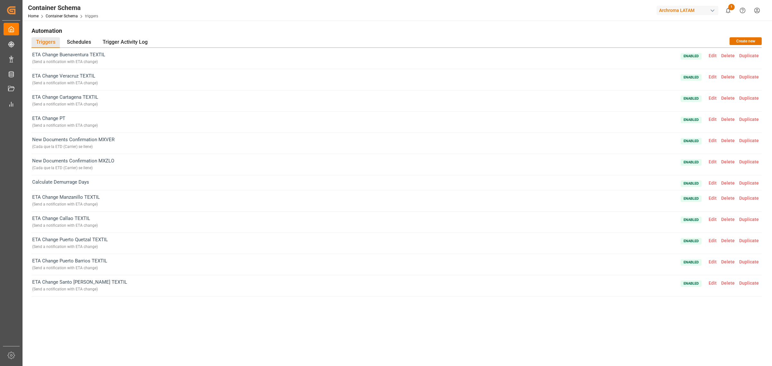
click at [205, 14] on div "Container Schema Home Container Schema triggers Archroma LATAM 1 Notifications …" at bounding box center [395, 10] width 754 height 21
click at [166, 9] on div "Container Schema Home Container Schema triggers Archroma LATAM 1 Notifications …" at bounding box center [395, 10] width 754 height 21
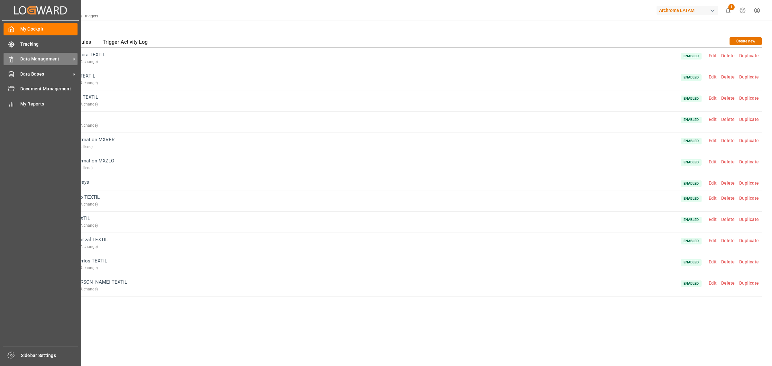
click at [39, 55] on div "Data Management Data Management" at bounding box center [41, 59] width 74 height 13
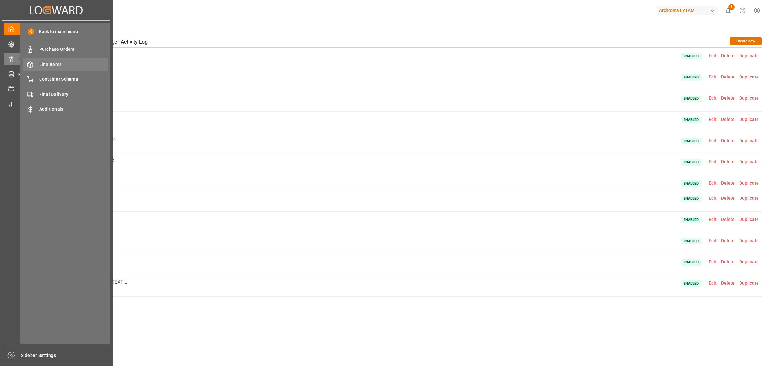
click at [65, 67] on span "Line Items" at bounding box center [73, 64] width 69 height 7
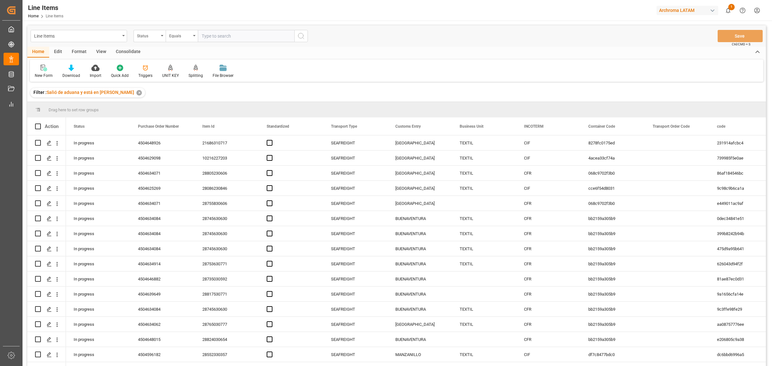
click at [136, 94] on div "✕" at bounding box center [138, 92] width 5 height 5
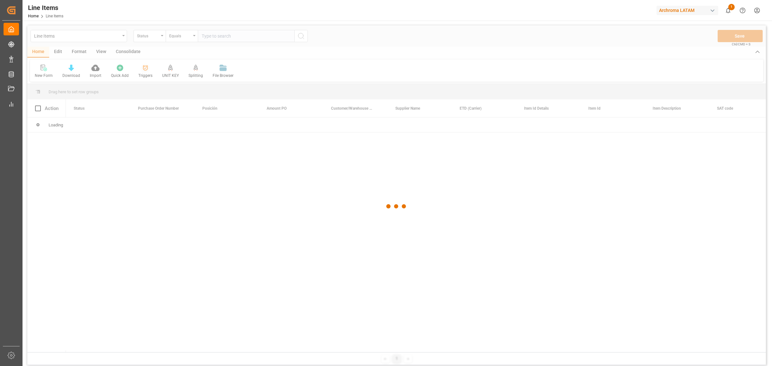
click at [142, 72] on div at bounding box center [396, 206] width 739 height 362
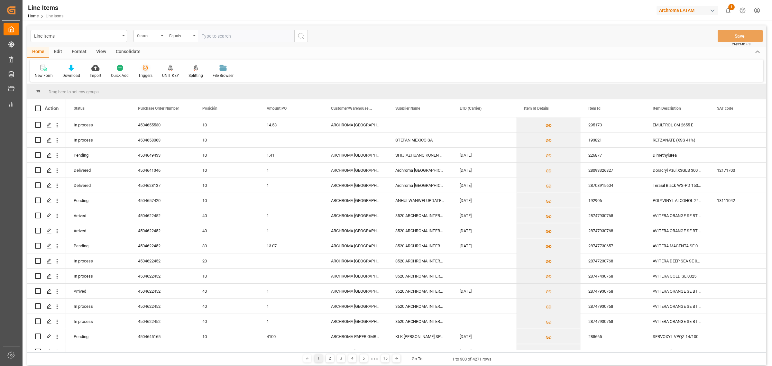
click at [143, 69] on icon at bounding box center [145, 68] width 6 height 6
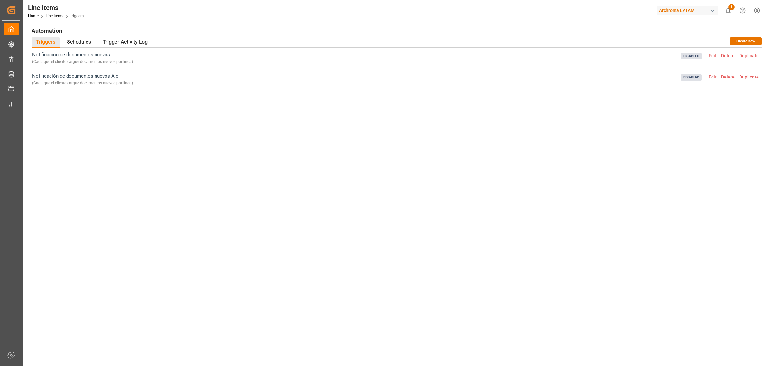
click at [583, 146] on div "Notificación de documentos nuevos ( Cada que el cliente cargue documentos nuevo…" at bounding box center [397, 174] width 730 height 252
click at [422, 163] on div "Notificación de documentos nuevos ( Cada que el cliente cargue documentos nuevo…" at bounding box center [397, 174] width 730 height 252
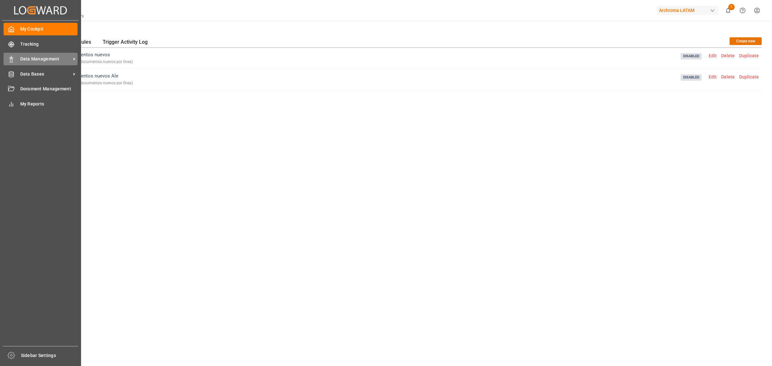
click at [50, 60] on span "Data Management" at bounding box center [45, 59] width 51 height 7
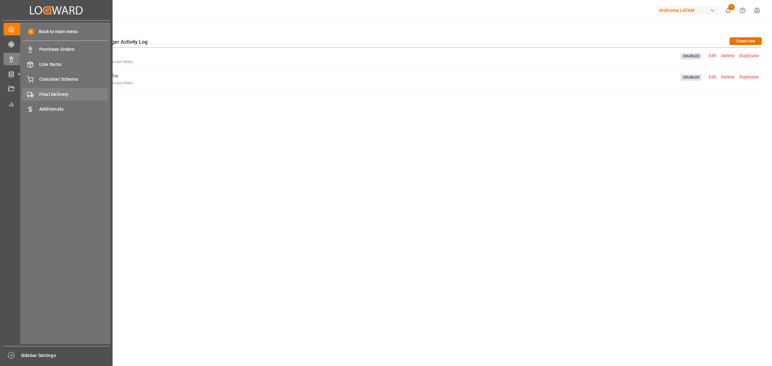
click at [62, 93] on span "Final Delivery" at bounding box center [73, 94] width 69 height 7
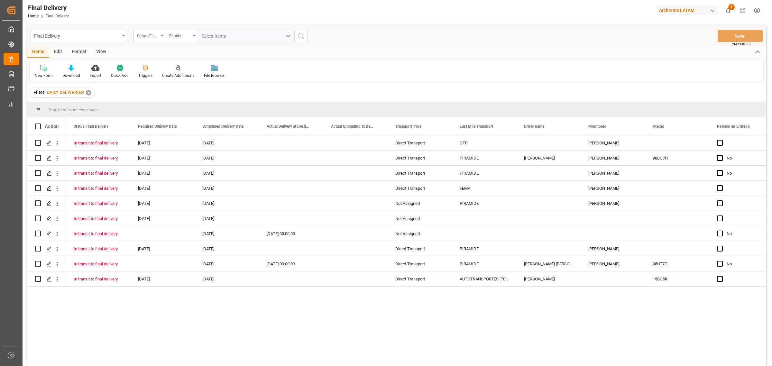
click at [242, 97] on div "Filter : DAILY DELIVERIES ✕" at bounding box center [396, 93] width 739 height 18
click at [60, 52] on div "Edit" at bounding box center [58, 52] width 18 height 11
click at [39, 50] on div "Home" at bounding box center [38, 52] width 22 height 11
click at [152, 76] on div "Triggers" at bounding box center [145, 71] width 24 height 14
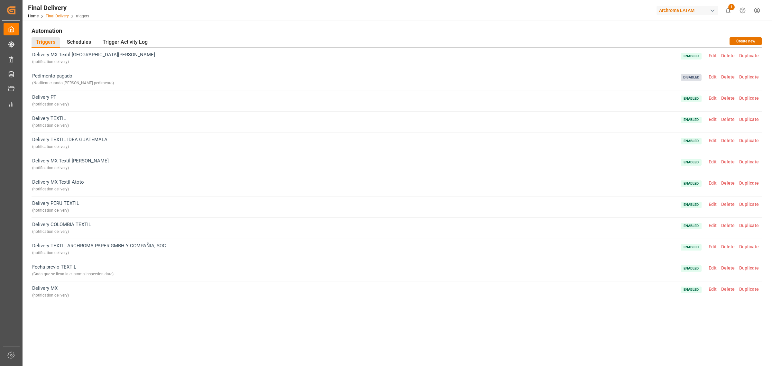
click at [57, 18] on link "Final Delivery" at bounding box center [57, 16] width 23 height 5
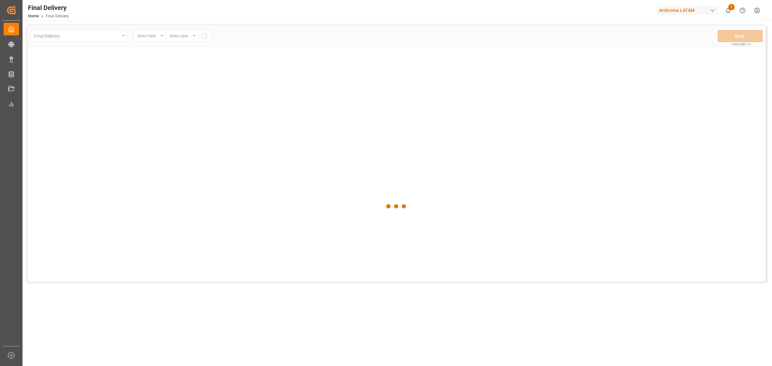
click at [121, 34] on div at bounding box center [396, 206] width 739 height 362
click at [121, 40] on div at bounding box center [396, 206] width 739 height 362
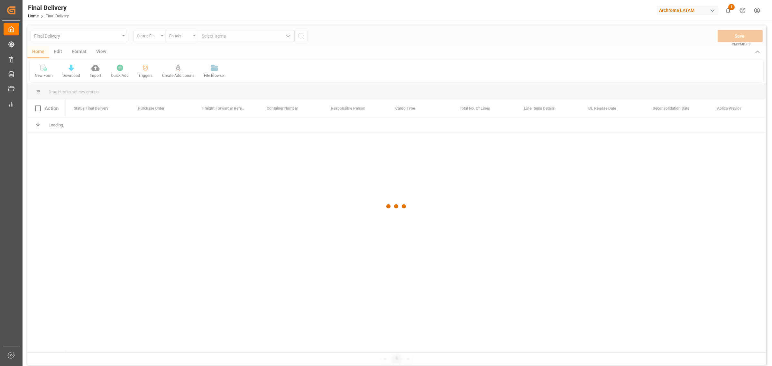
click at [108, 32] on div at bounding box center [396, 206] width 739 height 362
click at [117, 37] on div at bounding box center [396, 206] width 739 height 362
click at [114, 37] on div at bounding box center [396, 206] width 739 height 362
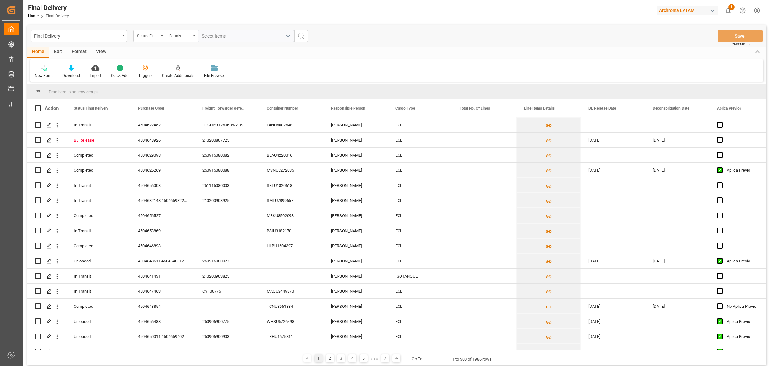
click at [121, 38] on div "Final Delivery" at bounding box center [79, 36] width 97 height 12
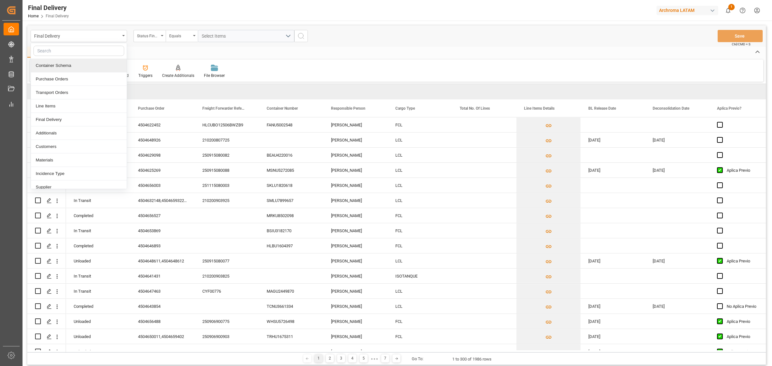
click at [87, 64] on div "Container Schema" at bounding box center [79, 66] width 96 height 14
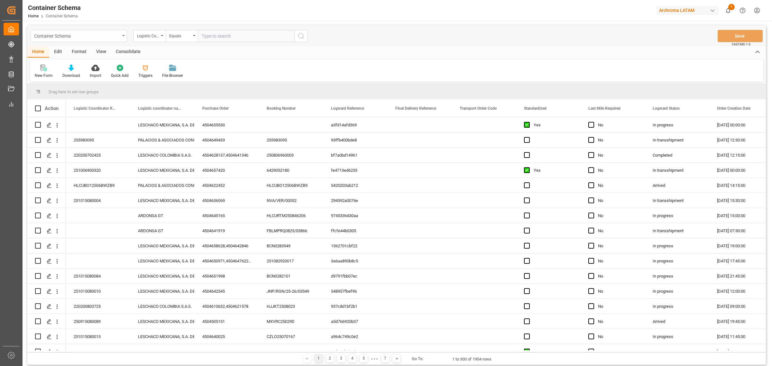
click at [101, 35] on div "Container Schema" at bounding box center [77, 36] width 86 height 8
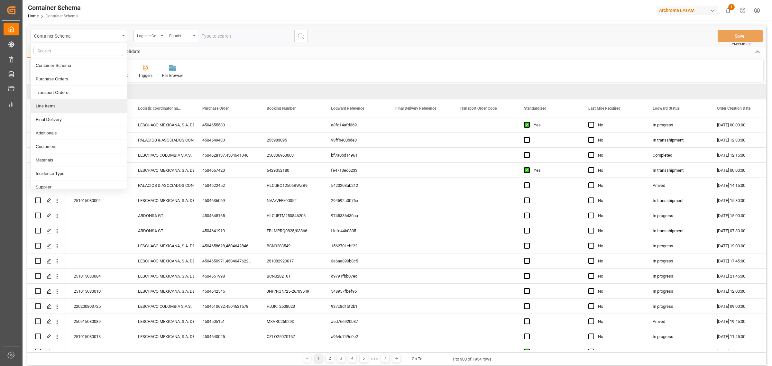
click at [65, 104] on div "Line Items" at bounding box center [79, 106] width 96 height 14
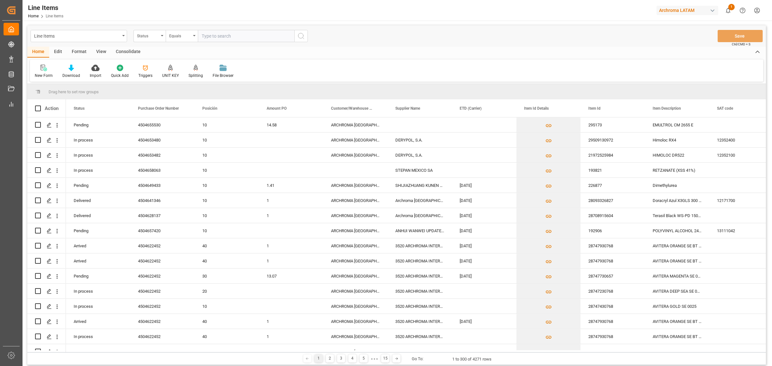
click at [63, 52] on div "Edit" at bounding box center [58, 52] width 18 height 11
click at [130, 73] on div "Configuration" at bounding box center [133, 76] width 24 height 6
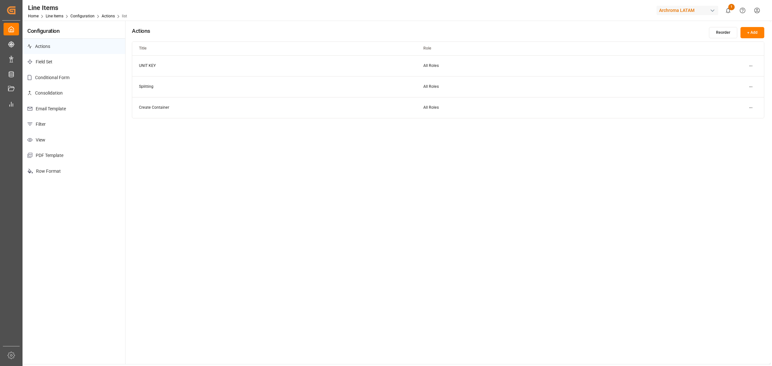
click at [80, 107] on p "Email Template" at bounding box center [74, 109] width 103 height 16
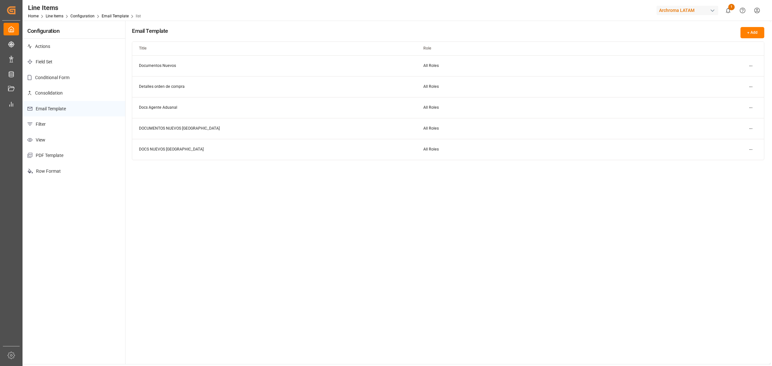
click at [751, 66] on html "Created by potrace 1.15, written by Peter Selinger 2001-2017 Created by potrace…" at bounding box center [386, 183] width 772 height 366
click at [732, 93] on div "Delete" at bounding box center [739, 96] width 33 height 9
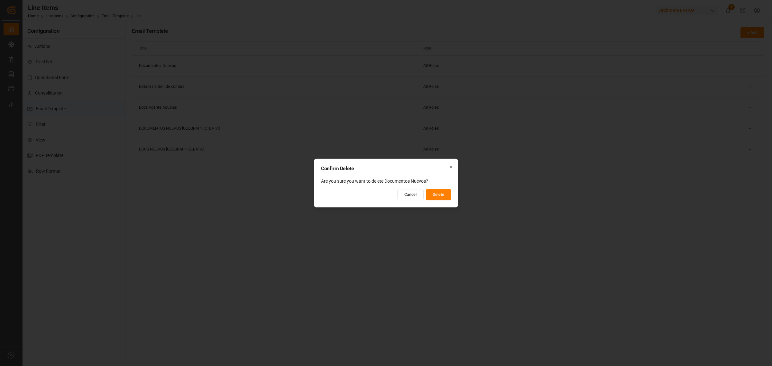
click at [438, 194] on button "Delete" at bounding box center [438, 194] width 25 height 11
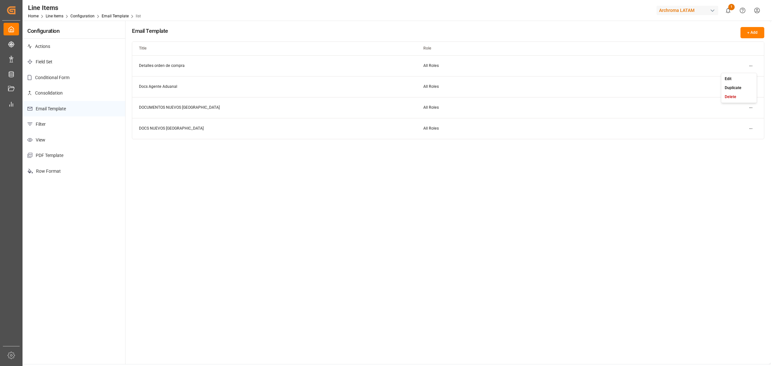
click at [754, 68] on html "Created by potrace 1.15, written by Peter Selinger 2001-2017 Created by potrace…" at bounding box center [386, 183] width 772 height 366
click at [724, 82] on div "Edit" at bounding box center [739, 78] width 33 height 9
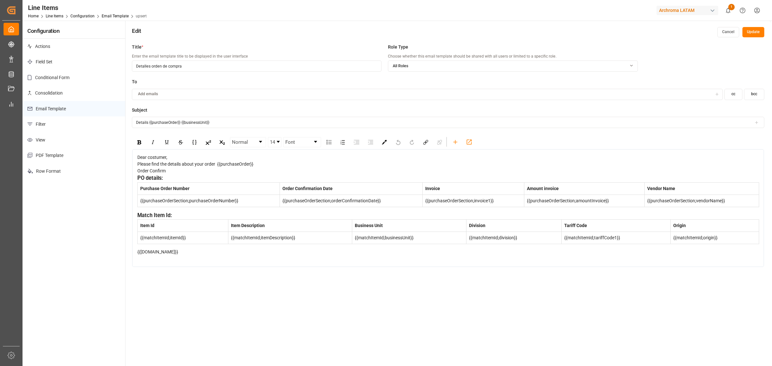
click at [732, 34] on button "Cancel" at bounding box center [728, 32] width 22 height 10
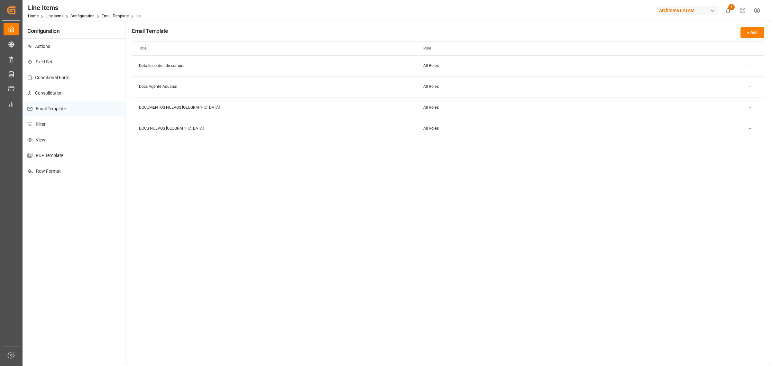
click at [292, 235] on div "Email Template + Add Title Role Detalles orden de compra All Roles Docs Agente …" at bounding box center [447, 193] width 645 height 344
click at [754, 65] on html "Created by potrace 1.15, written by Peter Selinger 2001-2017 Created by potrace…" at bounding box center [386, 183] width 772 height 366
click at [741, 96] on div "Delete" at bounding box center [739, 96] width 33 height 9
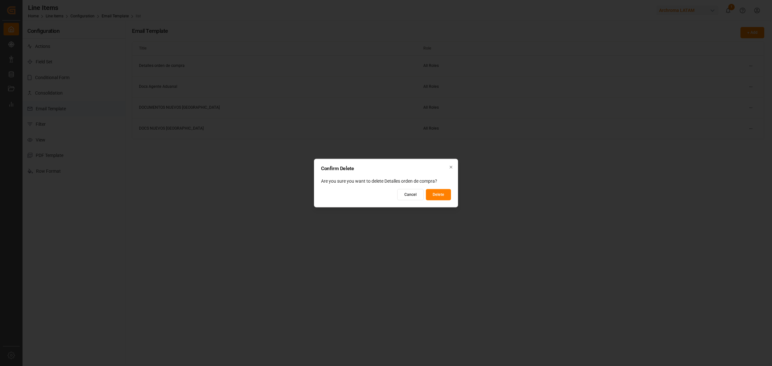
click at [442, 194] on button "Delete" at bounding box center [438, 194] width 25 height 11
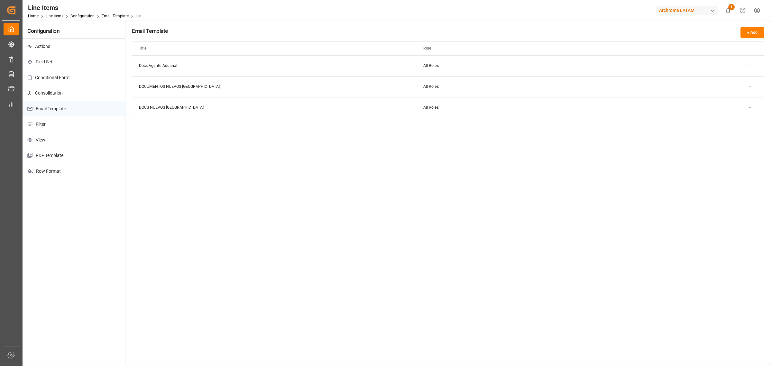
click at [750, 65] on html "Created by potrace 1.15, written by Peter Selinger 2001-2017 Created by potrace…" at bounding box center [386, 183] width 772 height 366
click at [734, 96] on small "Delete" at bounding box center [731, 97] width 12 height 4
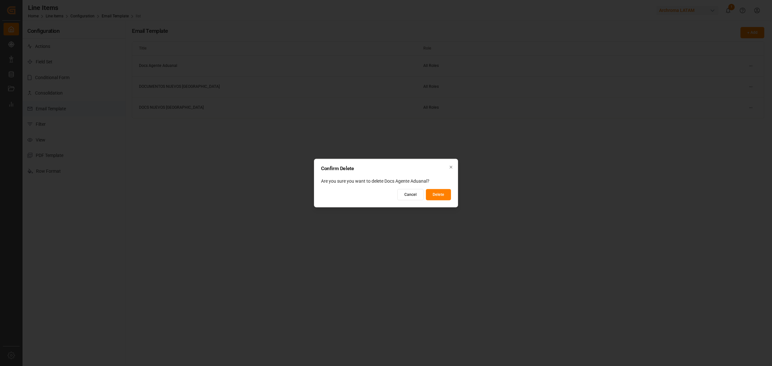
drag, startPoint x: 440, startPoint y: 197, endPoint x: 505, endPoint y: 232, distance: 74.4
click at [441, 195] on button "Delete" at bounding box center [438, 194] width 25 height 11
click at [524, 242] on div "Confirm Delete Are you sure you want to delete Docs Agente Aduanal? Cancel Plea…" at bounding box center [386, 183] width 772 height 366
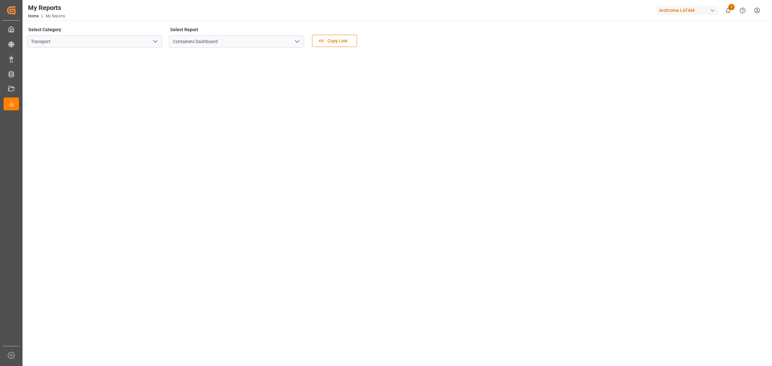
click at [129, 10] on div "My Reports Home My Reports Archroma LATAM 1 Notifications Only show unread All …" at bounding box center [395, 10] width 754 height 21
click at [102, 30] on div "Select Category Transport" at bounding box center [94, 38] width 135 height 27
click at [106, 12] on div "My Reports Home My Reports Archroma LATAM 1 Notifications Only show unread All …" at bounding box center [395, 10] width 754 height 21
click at [152, 12] on div "My Reports Home My Reports Archroma LATAM 1 Notifications Only show unread All …" at bounding box center [395, 10] width 754 height 21
drag, startPoint x: 143, startPoint y: 10, endPoint x: 147, endPoint y: 2, distance: 9.1
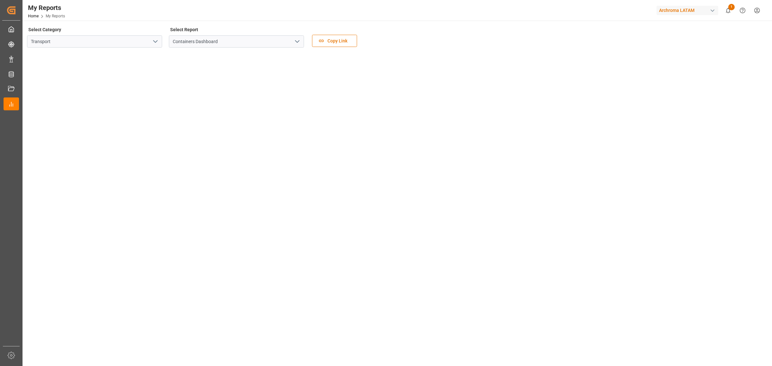
click at [144, 10] on div "My Reports Home My Reports Archroma LATAM 1 Notifications Only show unread All …" at bounding box center [395, 10] width 754 height 21
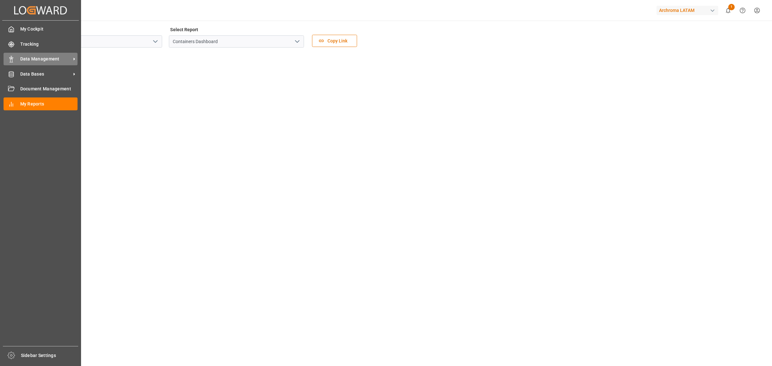
click at [29, 60] on span "Data Management" at bounding box center [45, 59] width 51 height 7
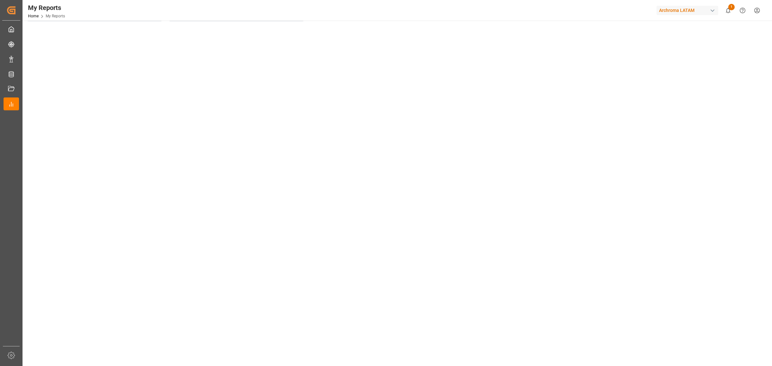
scroll to position [40, 0]
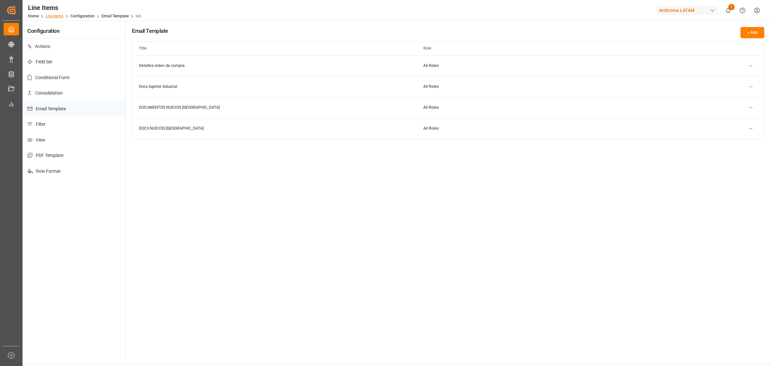
click at [54, 14] on link "Line Items" at bounding box center [55, 16] width 18 height 5
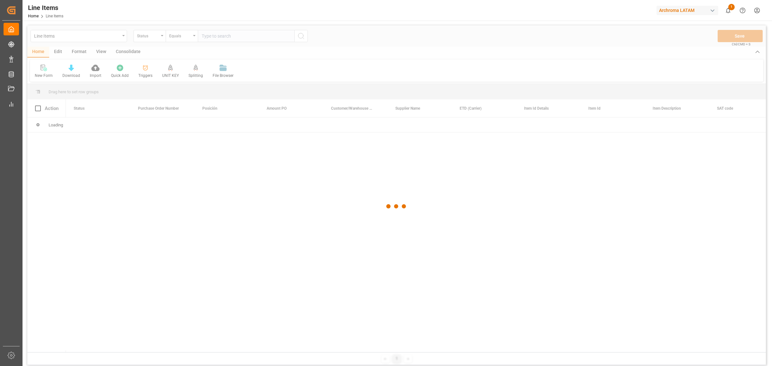
click at [117, 39] on div at bounding box center [396, 206] width 739 height 362
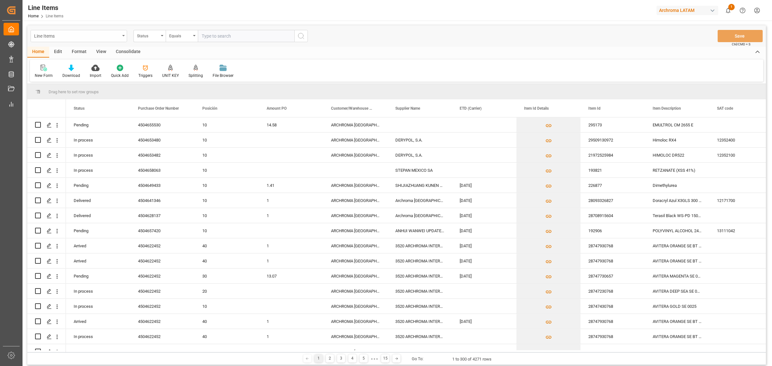
click at [119, 39] on div "Line Items" at bounding box center [77, 36] width 86 height 8
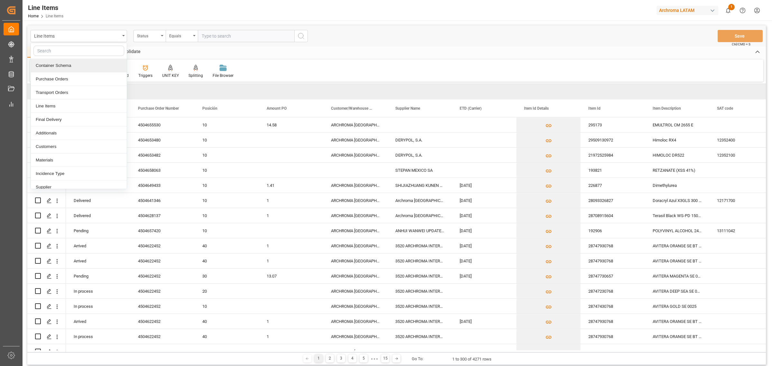
click at [74, 68] on div "Container Schema" at bounding box center [79, 66] width 96 height 14
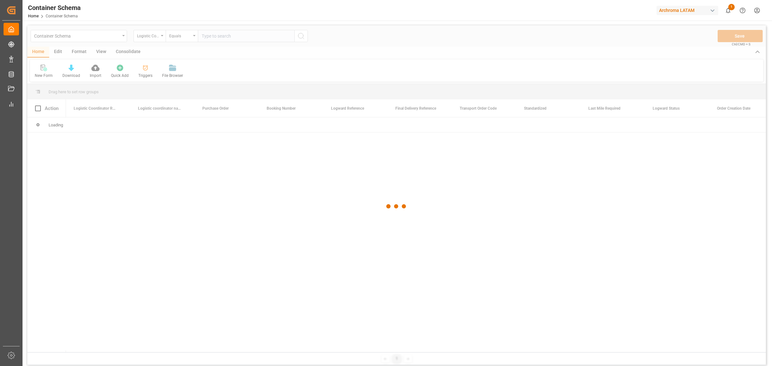
click at [147, 75] on div at bounding box center [396, 206] width 739 height 362
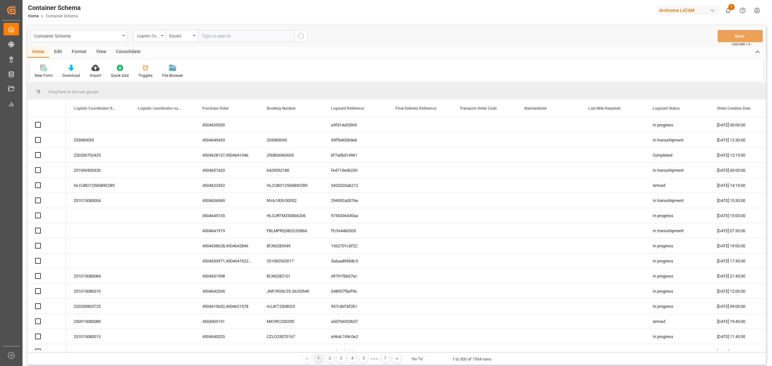
click at [147, 75] on div "Triggers" at bounding box center [145, 76] width 14 height 6
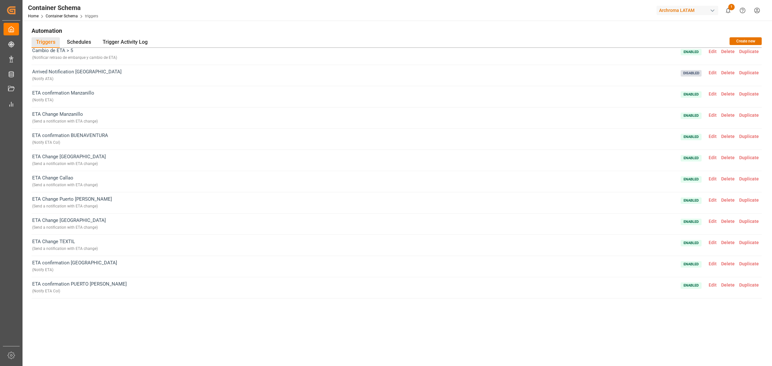
scroll to position [261, 0]
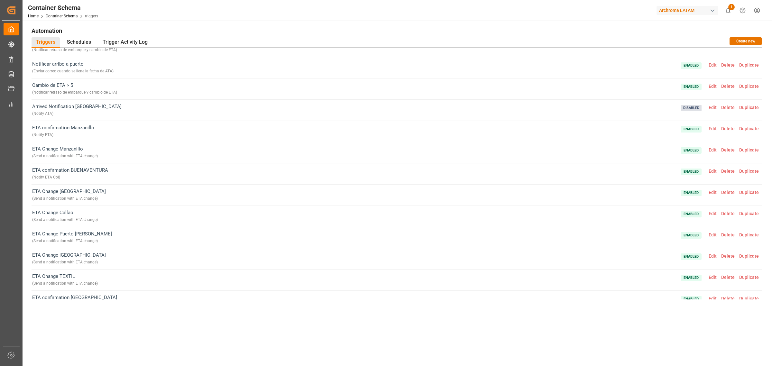
click at [709, 110] on span "Edit" at bounding box center [712, 107] width 13 height 5
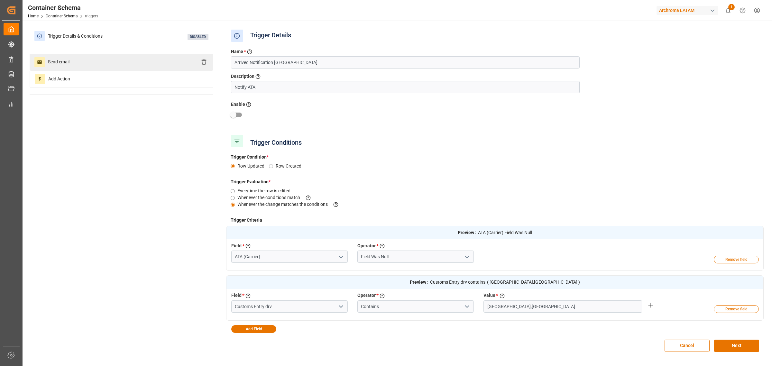
click at [80, 58] on div "Send email" at bounding box center [122, 62] width 184 height 17
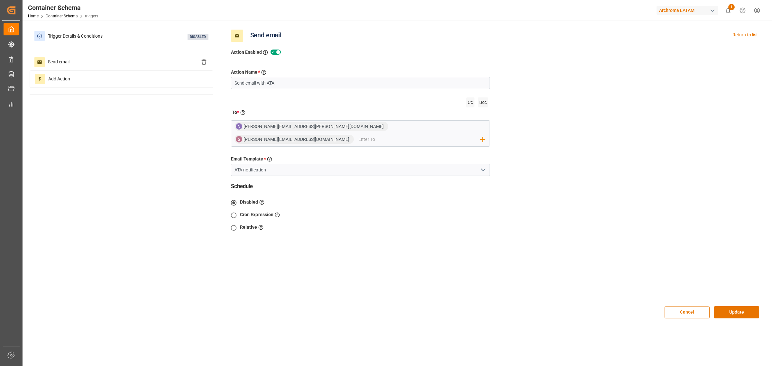
click at [685, 306] on button "Cancel" at bounding box center [687, 312] width 45 height 12
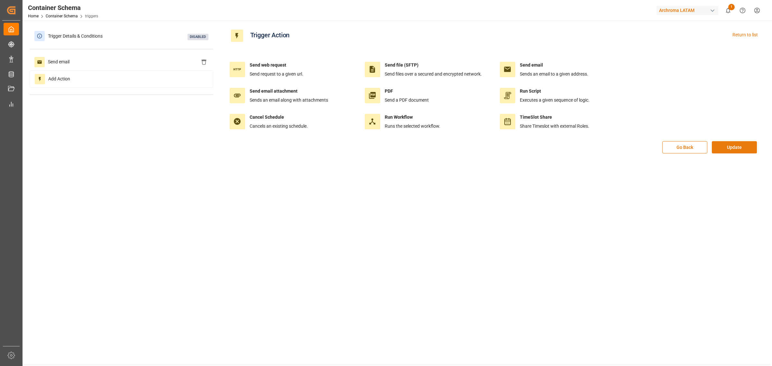
click at [735, 143] on button "Update" at bounding box center [734, 147] width 45 height 12
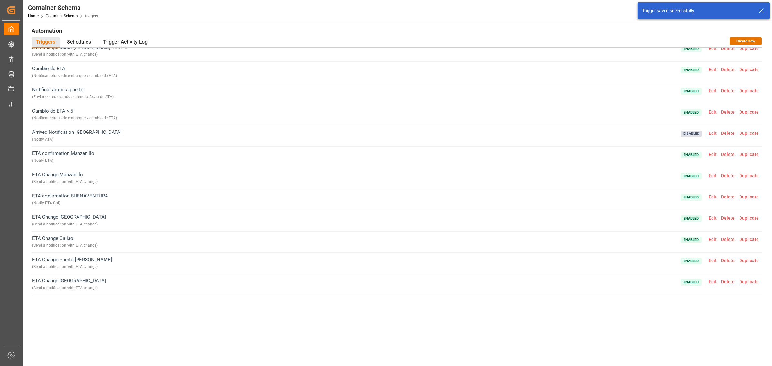
scroll to position [241, 0]
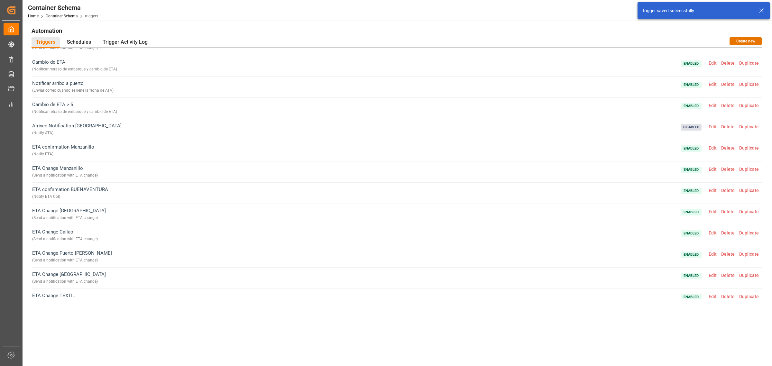
click at [726, 126] on span "Delete" at bounding box center [728, 126] width 18 height 5
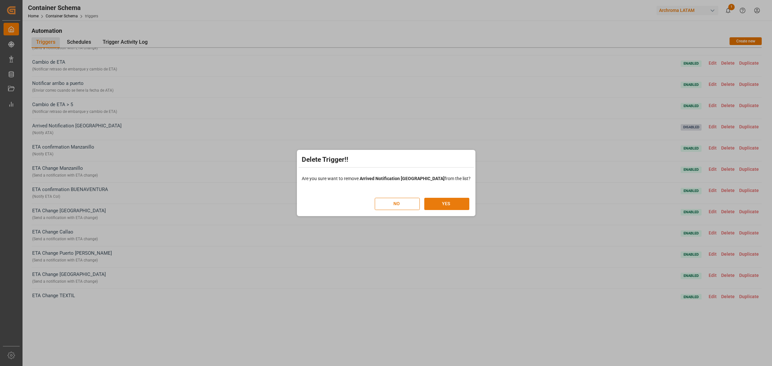
click at [444, 209] on button "YES" at bounding box center [446, 204] width 45 height 12
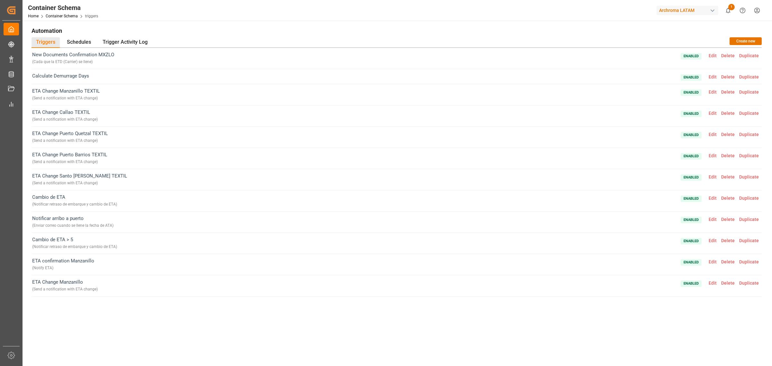
scroll to position [121, 0]
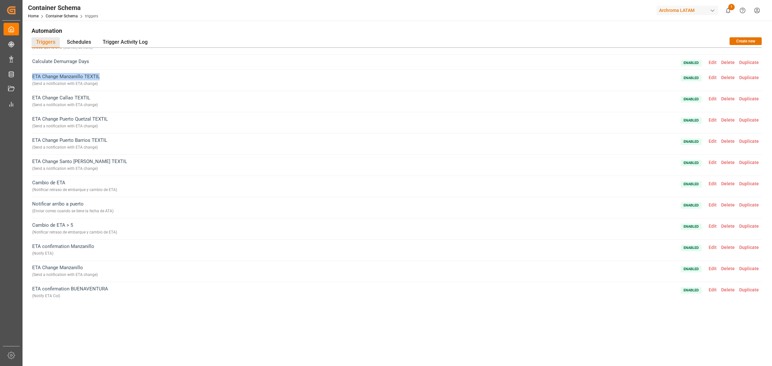
drag, startPoint x: 100, startPoint y: 74, endPoint x: 30, endPoint y: 76, distance: 70.1
click at [30, 76] on div "Automation Triggers Schedules Trigger Activity Log Create new ETA Change Buenav…" at bounding box center [396, 189] width 739 height 329
copy span "ETA Change Manzanillo TEXTIL"
drag, startPoint x: 73, startPoint y: 82, endPoint x: 54, endPoint y: 83, distance: 19.6
click at [54, 83] on div "( Send a notification with ETA change )" at bounding box center [66, 83] width 68 height 7
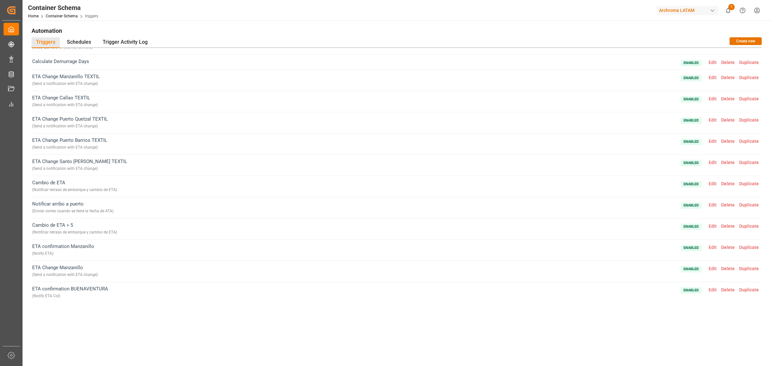
click at [105, 86] on div "ETA Change Manzanillo TEXTIL ( Send a notification with ETA change ) Enabled Ed…" at bounding box center [397, 80] width 730 height 21
click at [713, 78] on span "Edit" at bounding box center [712, 77] width 13 height 5
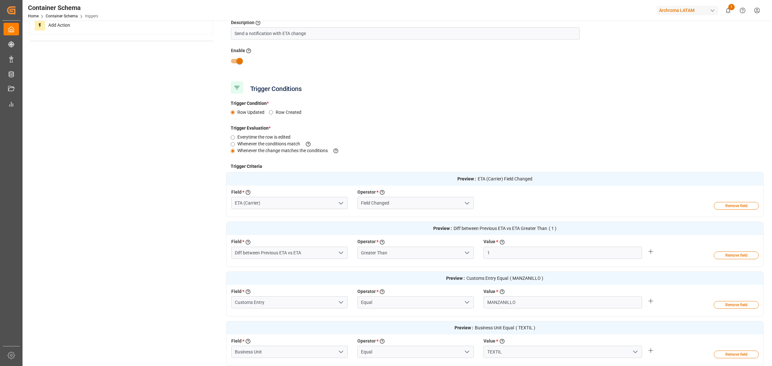
scroll to position [0, 0]
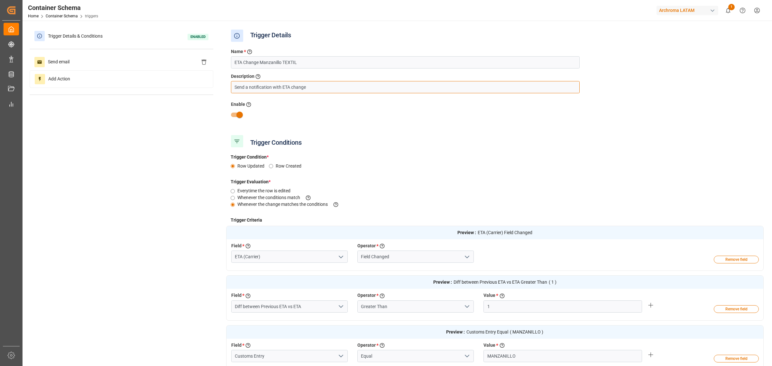
drag, startPoint x: 342, startPoint y: 88, endPoint x: 222, endPoint y: 92, distance: 119.7
click at [222, 92] on div "Trigger Details & Conditions Enabled Send email Add Action Trigger Details Name…" at bounding box center [397, 243] width 734 height 430
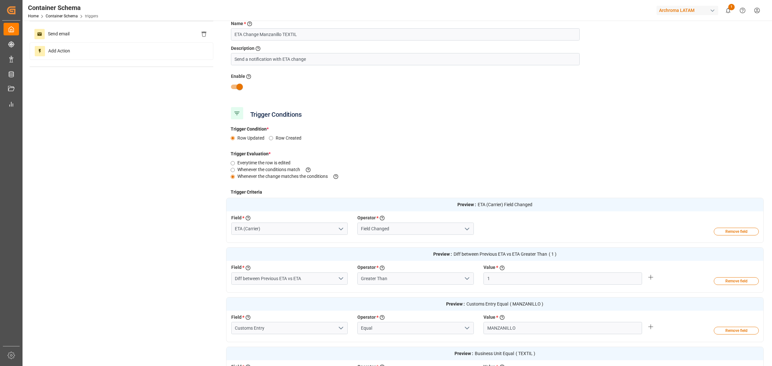
scroll to position [40, 0]
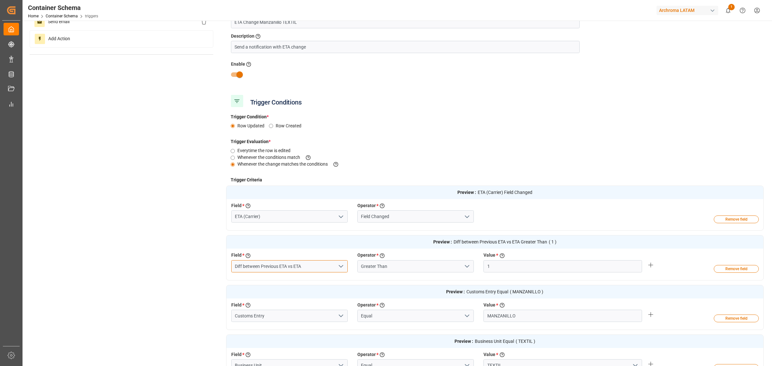
click at [309, 265] on input "Diff between Previous ETA vs ETA" at bounding box center [289, 266] width 116 height 12
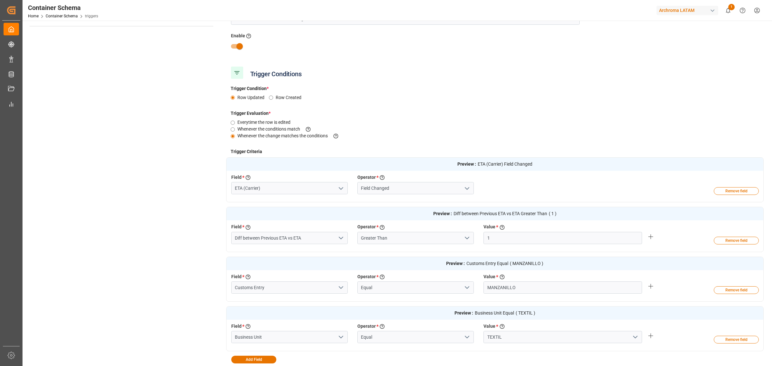
scroll to position [80, 0]
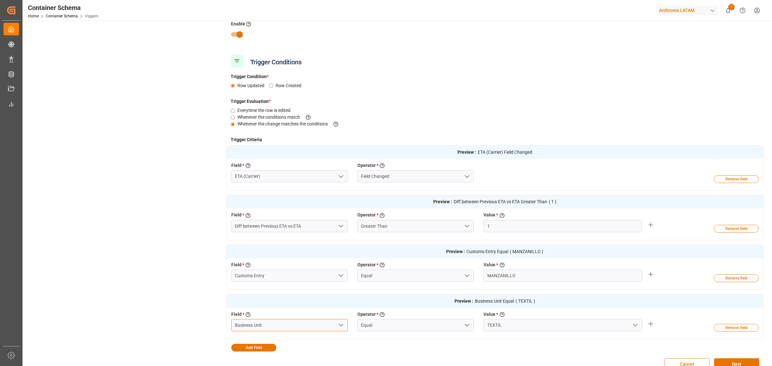
click at [251, 327] on input "Business Unit" at bounding box center [289, 325] width 116 height 12
click at [498, 319] on input "TEXTIL" at bounding box center [562, 325] width 159 height 12
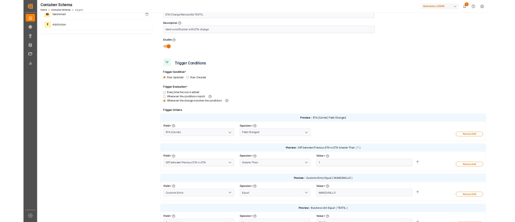
scroll to position [0, 0]
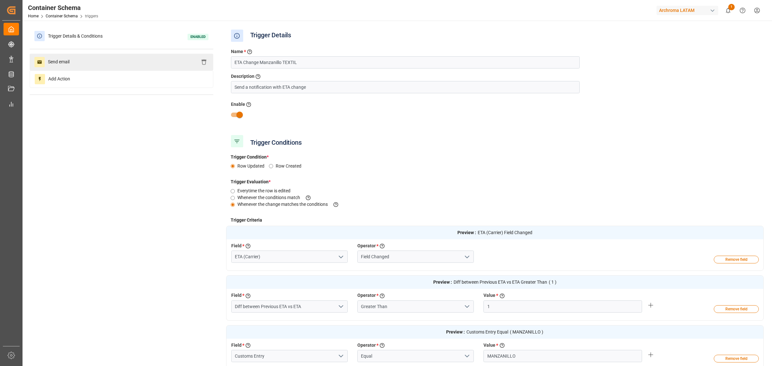
click at [136, 63] on div "Send email" at bounding box center [122, 62] width 184 height 17
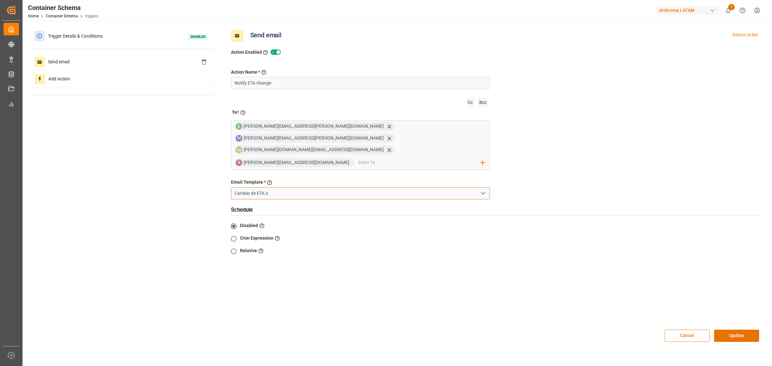
click at [265, 187] on input "Cambio de ETA´s" at bounding box center [360, 193] width 259 height 12
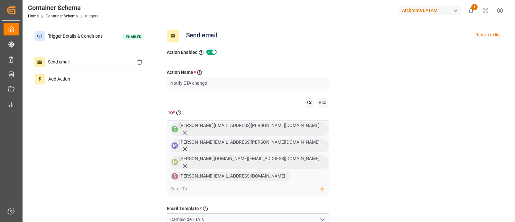
click at [402, 164] on div "Action Name * Give a name to the action being created Notify ETA change Cc Bcc …" at bounding box center [334, 202] width 345 height 293
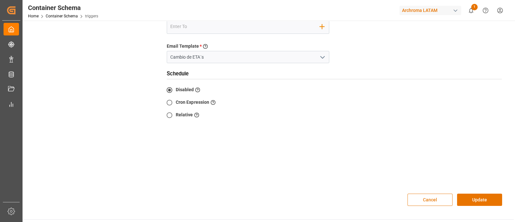
click at [429, 193] on button "Cancel" at bounding box center [429, 199] width 45 height 12
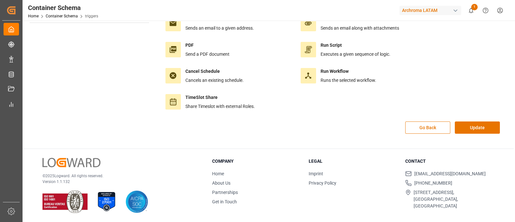
scroll to position [72, 0]
click at [463, 133] on div "Go Back Update" at bounding box center [334, 131] width 345 height 19
click at [462, 127] on button "Update" at bounding box center [477, 128] width 45 height 12
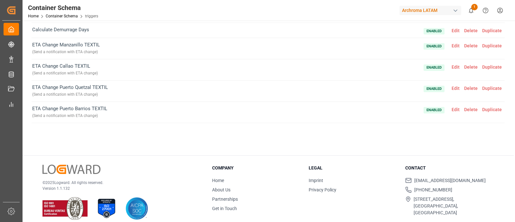
scroll to position [79, 0]
click at [456, 65] on span "Edit" at bounding box center [455, 66] width 13 height 5
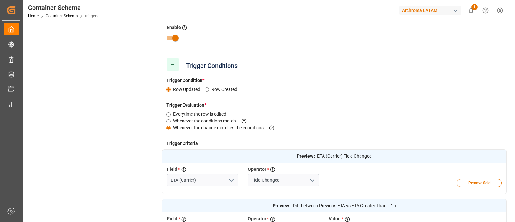
scroll to position [0, 0]
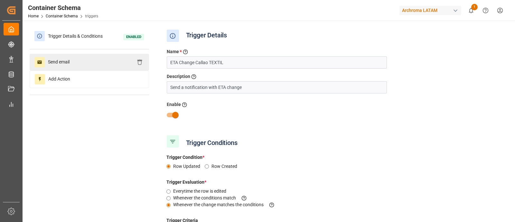
click at [94, 61] on div "Send email" at bounding box center [89, 62] width 119 height 17
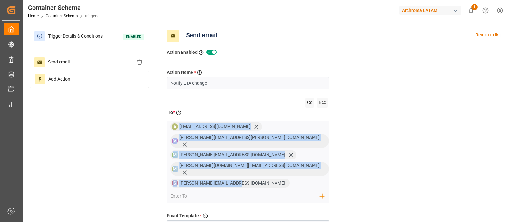
drag, startPoint x: 317, startPoint y: 160, endPoint x: 179, endPoint y: 125, distance: 142.0
click at [179, 125] on div "A angiee.lamilla@archroma.com V valeria.hurtado@leschaco.com M maria.piranquive…" at bounding box center [248, 161] width 163 height 82
copy div "angiee.lamilla@archroma.com V valeria.hurtado@leschaco.com M maria.piranquive@l…"
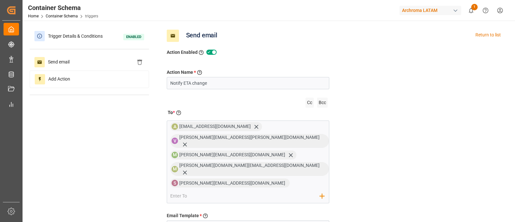
click at [365, 133] on div "Action Name * Give a name to the action being created Notify ETA change Cc Bcc …" at bounding box center [334, 206] width 345 height 300
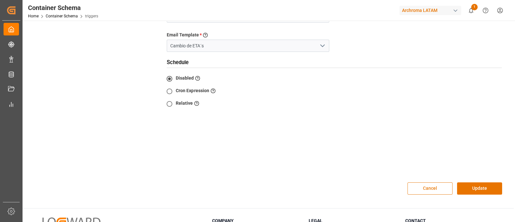
click at [436, 182] on button "Cancel" at bounding box center [429, 188] width 45 height 12
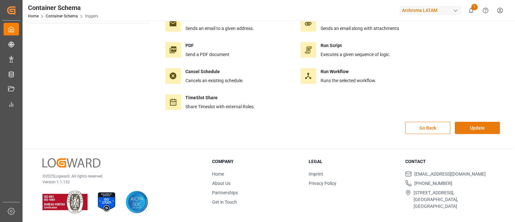
click at [469, 127] on button "Update" at bounding box center [477, 128] width 45 height 12
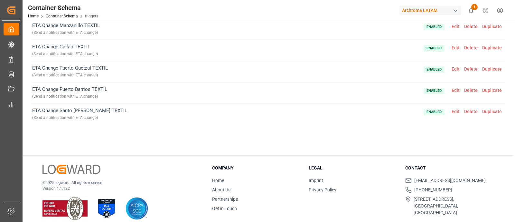
scroll to position [98, 0]
click at [452, 68] on span "Edit" at bounding box center [455, 68] width 13 height 5
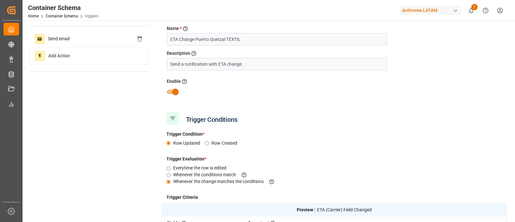
scroll to position [14, 0]
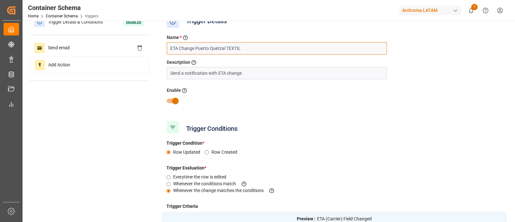
drag, startPoint x: 266, startPoint y: 44, endPoint x: 149, endPoint y: 43, distance: 117.1
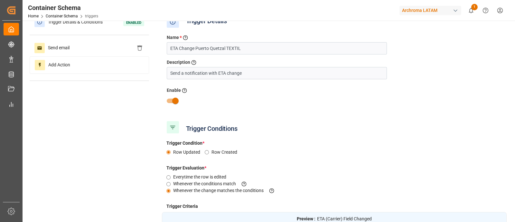
click at [359, 120] on div "Trigger Conditions" at bounding box center [334, 127] width 345 height 16
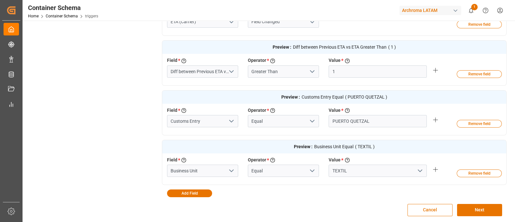
scroll to position [254, 0]
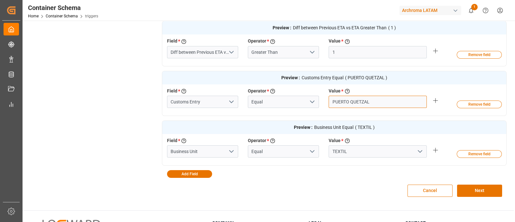
drag, startPoint x: 377, startPoint y: 97, endPoint x: 321, endPoint y: 91, distance: 56.1
click at [321, 91] on div "Field * Select a field to create a criteria Customs Entry Operator * Choose an …" at bounding box center [323, 98] width 323 height 23
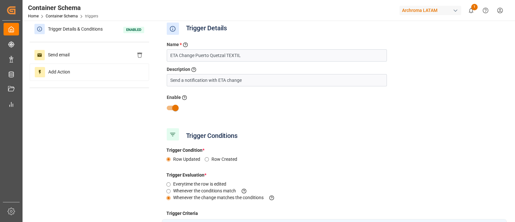
scroll to position [0, 0]
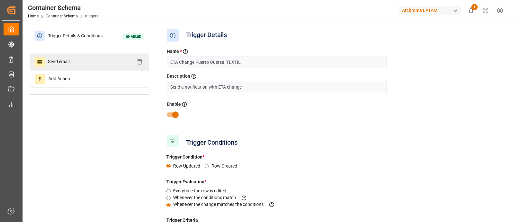
click at [89, 61] on div "Send email" at bounding box center [89, 61] width 119 height 17
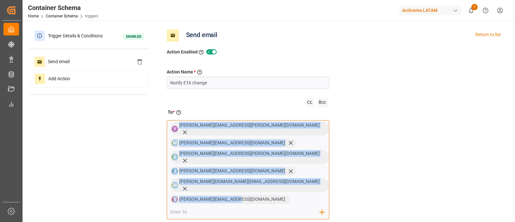
drag, startPoint x: 317, startPoint y: 172, endPoint x: 177, endPoint y: 123, distance: 148.7
click at [177, 123] on div "V valeria.hurtado@leschaco.com M maria.piranquive@leschaco.com G gloria.ruiz@ar…" at bounding box center [248, 169] width 163 height 99
copy div "valeria.hurtado@leschaco.com M maria.piranquive@leschaco.com G gloria.ruiz@arch…"
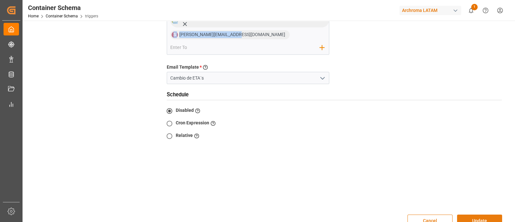
click at [471, 214] on button "Update" at bounding box center [479, 220] width 45 height 12
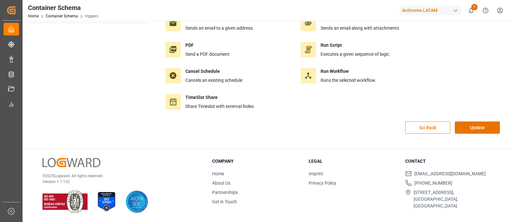
scroll to position [72, 0]
click at [467, 128] on button "Update" at bounding box center [477, 128] width 45 height 12
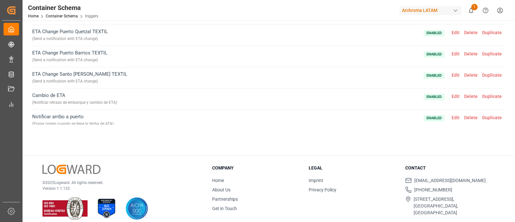
scroll to position [134, 0]
drag, startPoint x: 106, startPoint y: 51, endPoint x: 32, endPoint y: 52, distance: 73.7
click at [32, 52] on span "ETA Change Puerto Barrios TEXTIL ( Send a notification with ETA change )" at bounding box center [69, 56] width 75 height 14
copy span "ETA Change Puerto Barrios TEXTIL"
click at [452, 51] on span "Edit" at bounding box center [455, 53] width 13 height 5
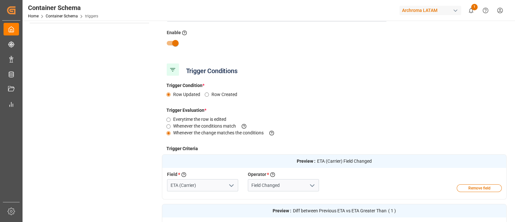
type input "TEXTIL"
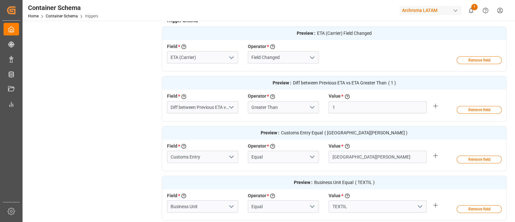
scroll to position [242, 0]
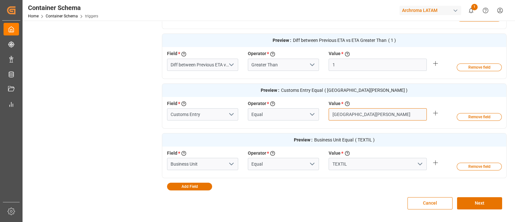
click at [353, 115] on input "PUERTO BARRIOS" at bounding box center [377, 114] width 98 height 12
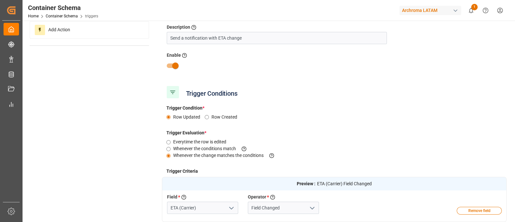
scroll to position [0, 0]
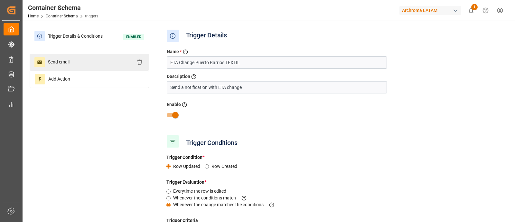
click at [114, 54] on div "Send email" at bounding box center [89, 62] width 119 height 17
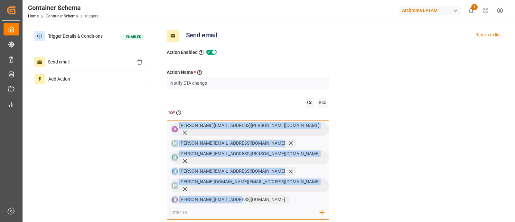
drag, startPoint x: 317, startPoint y: 171, endPoint x: 180, endPoint y: 126, distance: 144.1
click at [180, 126] on div "V valeria.hurtado@leschaco.com M maria.piranquive@leschaco.com G gloria.ruiz@ar…" at bounding box center [248, 169] width 163 height 99
copy div "valeria.hurtado@leschaco.com M maria.piranquive@leschaco.com G gloria.ruiz@arch…"
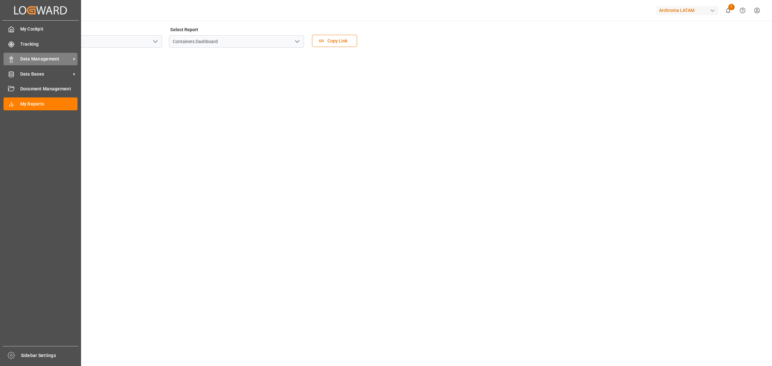
click at [26, 59] on span "Data Management" at bounding box center [45, 59] width 51 height 7
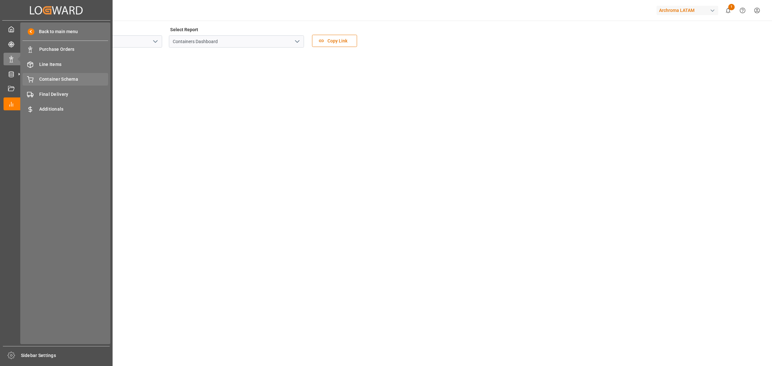
click at [75, 78] on span "Container Schema" at bounding box center [73, 79] width 69 height 7
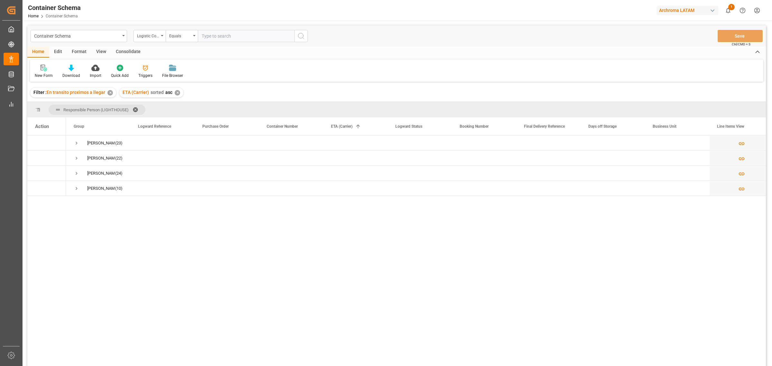
click at [158, 237] on div "[PERSON_NAME] (23) [PERSON_NAME] (22) [PERSON_NAME] (24) [PERSON_NAME] (10)" at bounding box center [416, 252] width 700 height 235
click at [108, 92] on div "✕" at bounding box center [109, 92] width 5 height 5
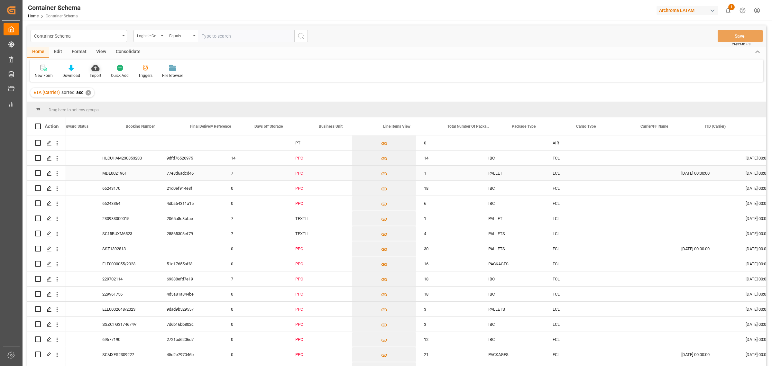
scroll to position [0, 357]
drag, startPoint x: 88, startPoint y: 93, endPoint x: 237, endPoint y: 109, distance: 150.4
click at [88, 93] on div "✕" at bounding box center [88, 92] width 5 height 5
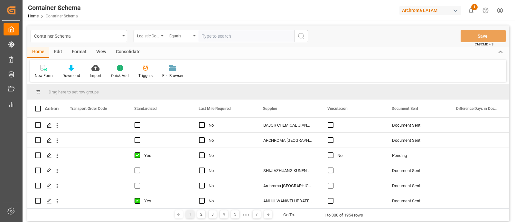
scroll to position [0, 1805]
click at [90, 34] on div "Container Schema" at bounding box center [77, 36] width 86 height 8
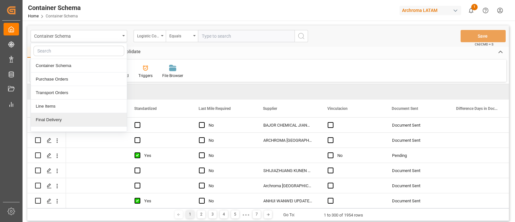
click at [78, 120] on div "Final Delivery" at bounding box center [79, 120] width 96 height 14
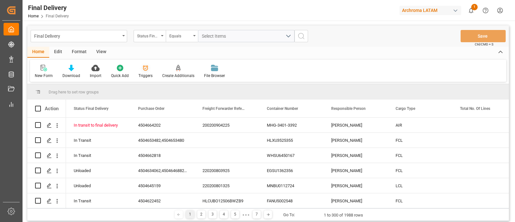
click at [148, 65] on div at bounding box center [145, 67] width 14 height 7
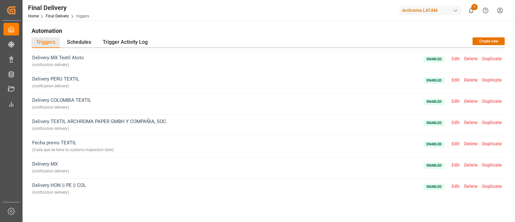
scroll to position [41, 0]
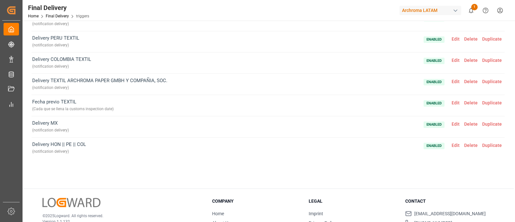
click at [453, 141] on span "Enabled Edit Delete Duplicate" at bounding box center [463, 148] width 80 height 14
click at [450, 144] on span "Edit" at bounding box center [455, 145] width 13 height 5
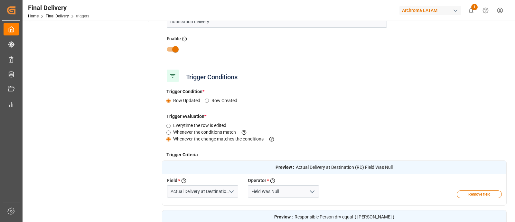
scroll to position [0, 0]
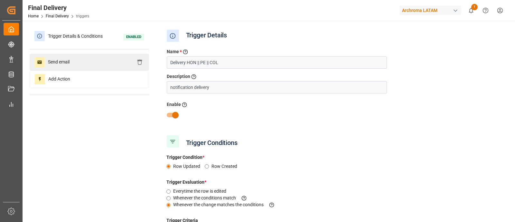
click at [102, 58] on div "Send email" at bounding box center [89, 62] width 119 height 17
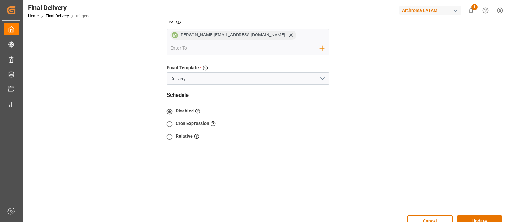
scroll to position [92, 0]
click at [420, 214] on button "Cancel" at bounding box center [429, 220] width 45 height 12
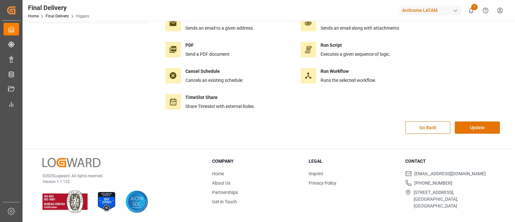
scroll to position [72, 0]
click at [471, 127] on button "Update" at bounding box center [477, 128] width 45 height 12
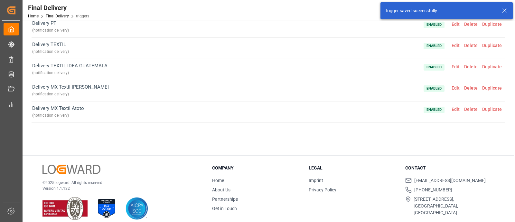
scroll to position [124, 0]
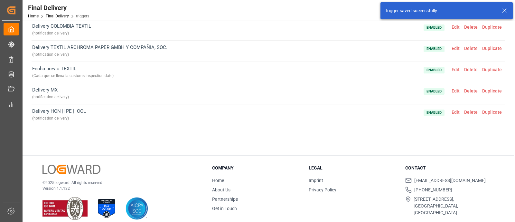
click at [452, 111] on span "Edit" at bounding box center [455, 111] width 13 height 5
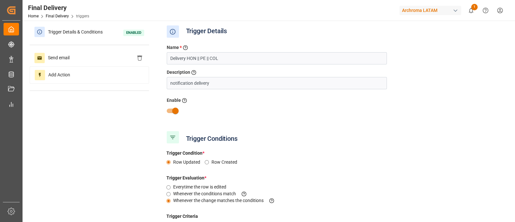
scroll to position [0, 0]
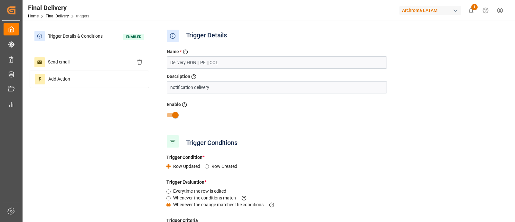
click at [170, 113] on input "checkbox" at bounding box center [175, 115] width 37 height 12
checkbox input "false"
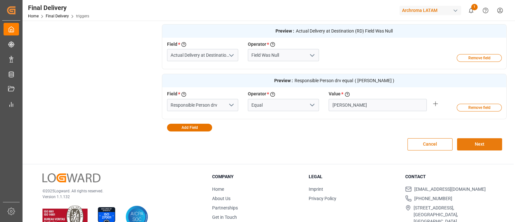
click at [492, 144] on button "Next" at bounding box center [479, 144] width 45 height 12
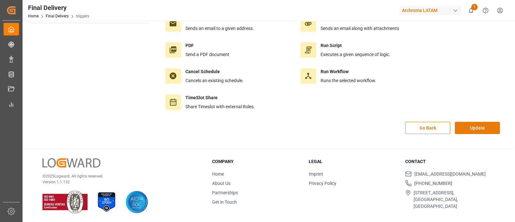
click at [486, 131] on button "Update" at bounding box center [477, 128] width 45 height 12
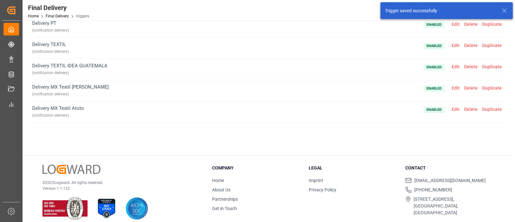
scroll to position [124, 0]
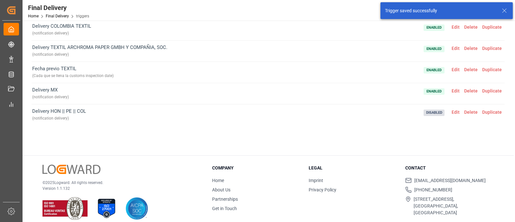
click at [452, 89] on span "Edit" at bounding box center [455, 90] width 13 height 5
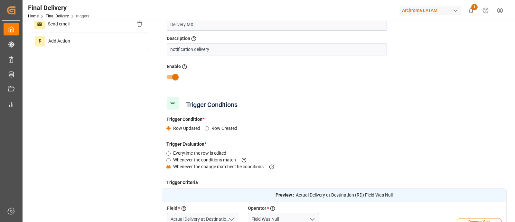
scroll to position [0, 0]
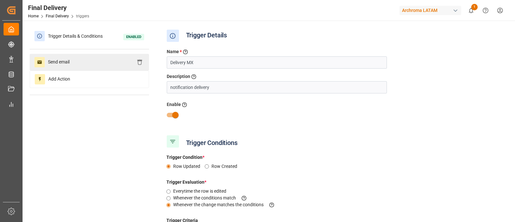
click at [112, 65] on div "Send email" at bounding box center [89, 62] width 119 height 17
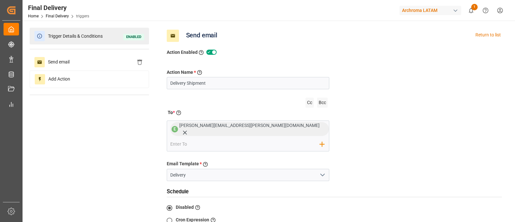
click at [87, 36] on span "Trigger Details & Conditions" at bounding box center [75, 36] width 61 height 10
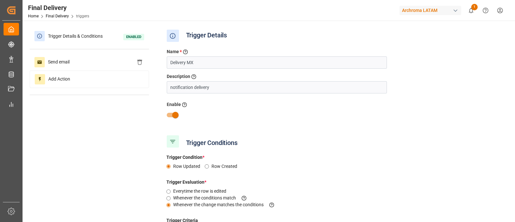
click at [172, 115] on input "checkbox" at bounding box center [175, 115] width 37 height 12
checkbox input "false"
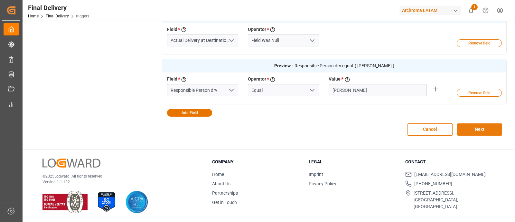
click at [491, 128] on button "Next" at bounding box center [479, 129] width 45 height 12
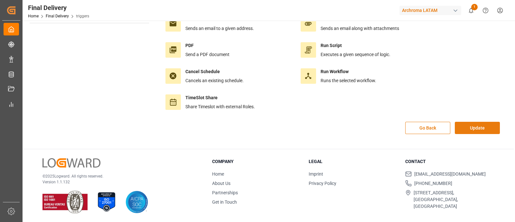
click at [474, 129] on button "Update" at bounding box center [477, 128] width 45 height 12
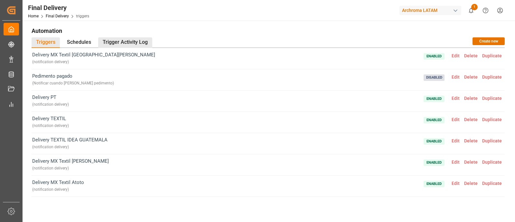
click at [135, 40] on div "Trigger Activity Log" at bounding box center [125, 42] width 54 height 11
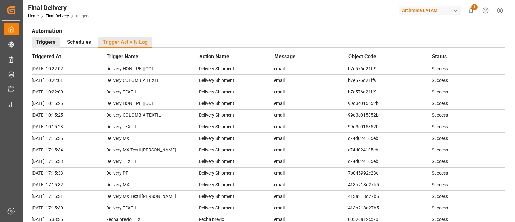
click at [47, 43] on div "Triggers" at bounding box center [46, 42] width 28 height 11
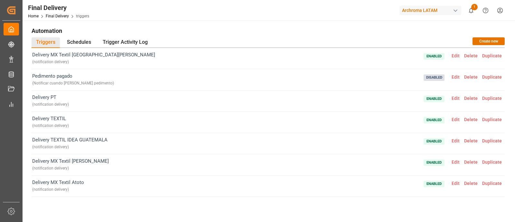
click at [453, 118] on span "Edit" at bounding box center [455, 119] width 13 height 5
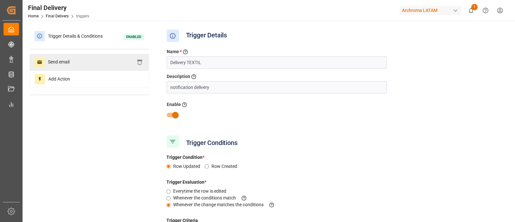
click at [82, 64] on div "Send email" at bounding box center [89, 62] width 119 height 17
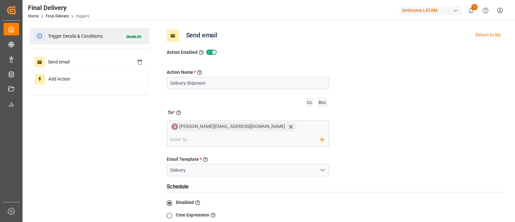
click at [83, 35] on span "Trigger Details & Conditions" at bounding box center [75, 36] width 61 height 10
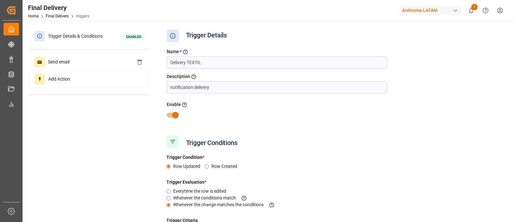
scroll to position [44, 0]
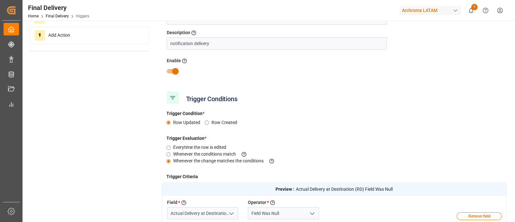
click at [166, 72] on input "checkbox" at bounding box center [175, 71] width 37 height 12
checkbox input "false"
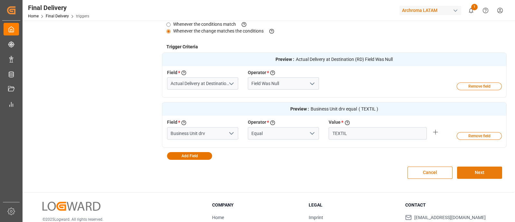
click at [471, 169] on button "Next" at bounding box center [479, 172] width 45 height 12
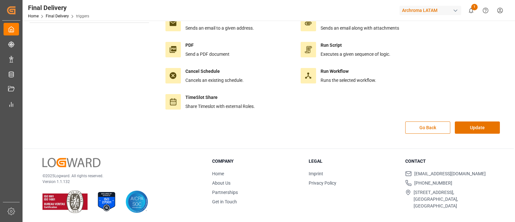
scroll to position [72, 0]
click at [465, 128] on button "Update" at bounding box center [477, 128] width 45 height 12
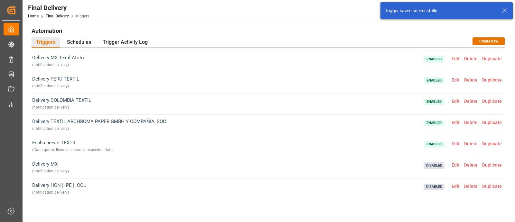
scroll to position [0, 0]
